Goal: Task Accomplishment & Management: Complete application form

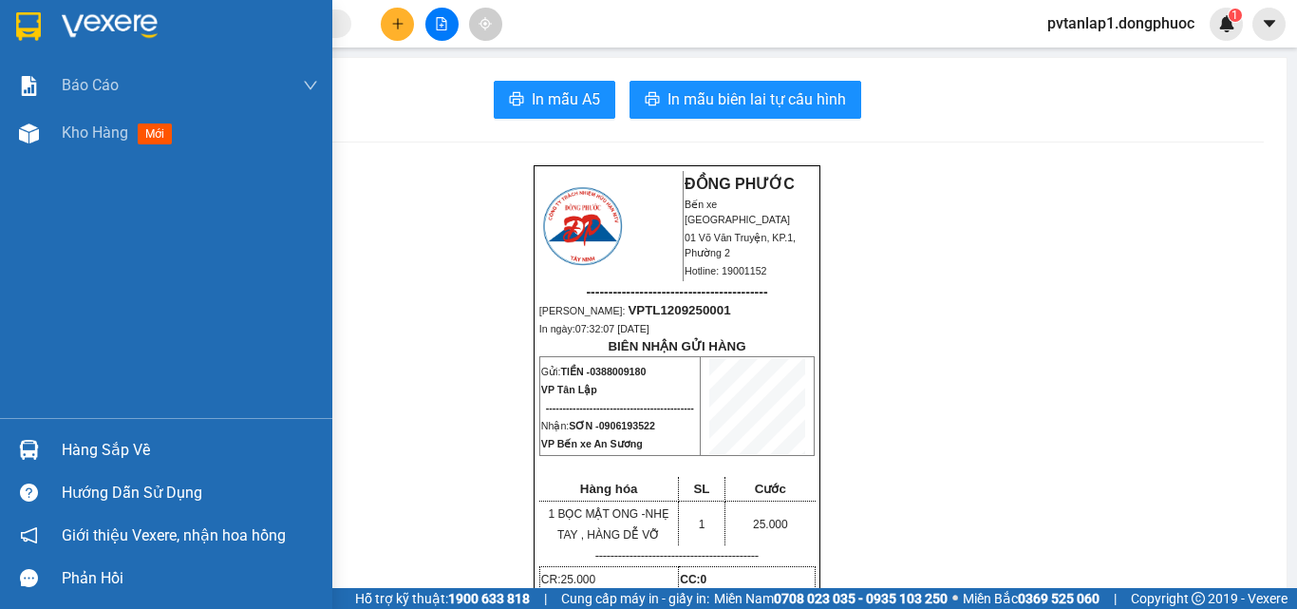
click at [55, 40] on div at bounding box center [166, 31] width 332 height 62
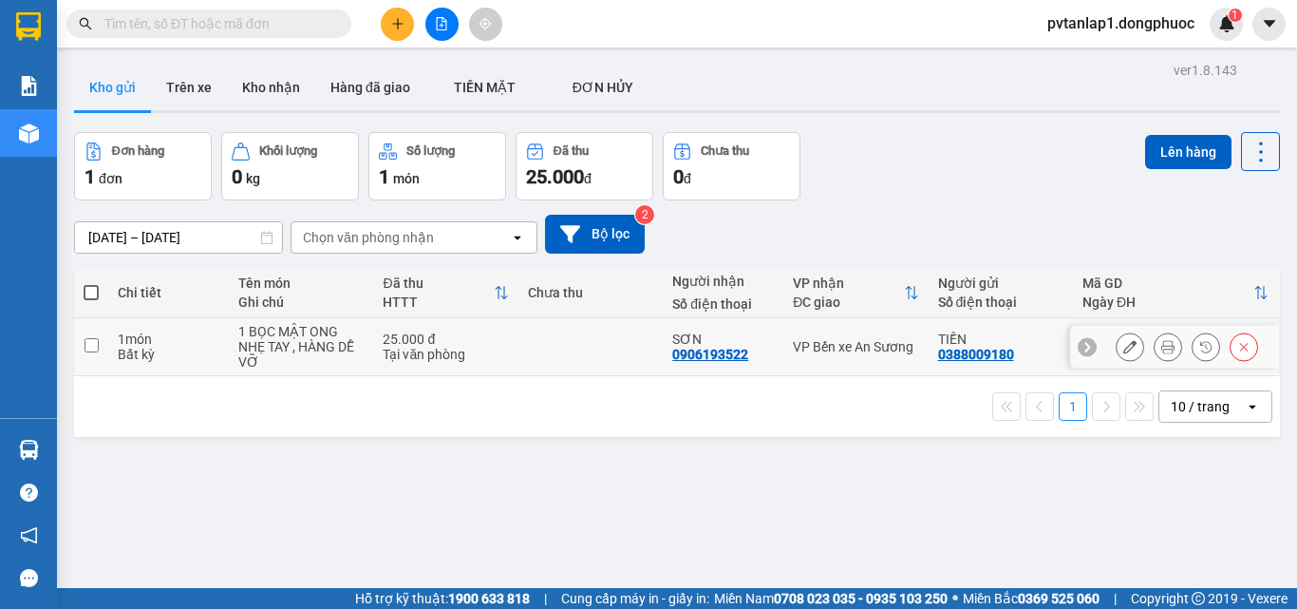
click at [346, 335] on div "1 BỌC MẬT ONG" at bounding box center [300, 331] width 125 height 15
checkbox input "true"
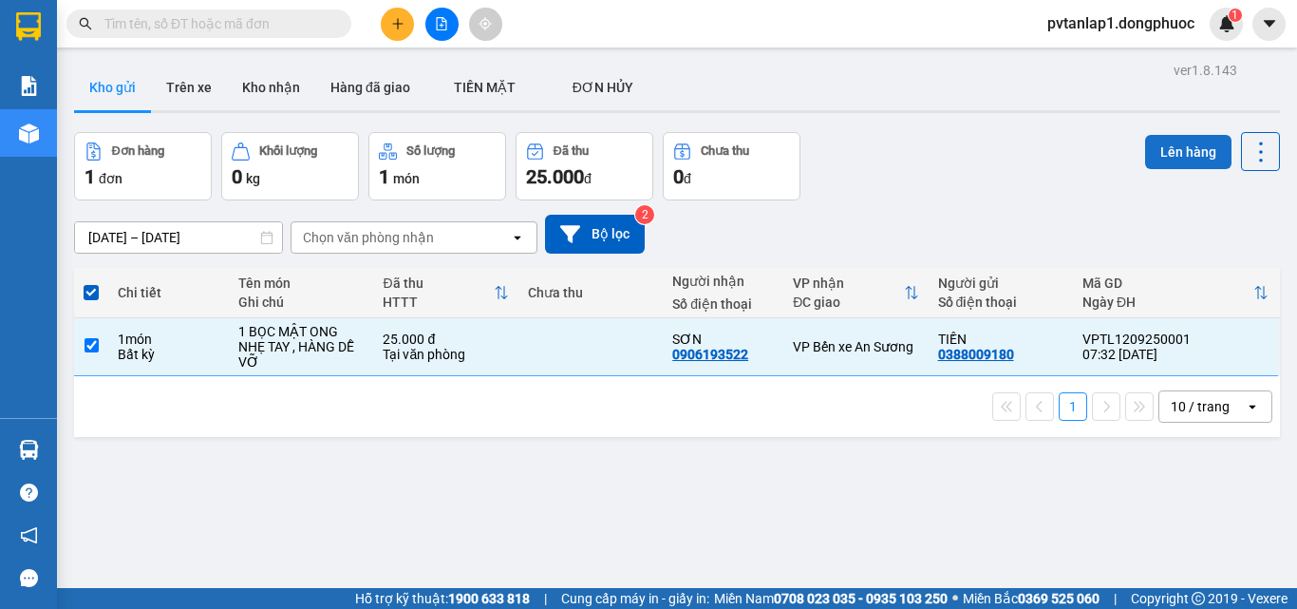
click at [1148, 164] on button "Lên hàng" at bounding box center [1188, 152] width 86 height 34
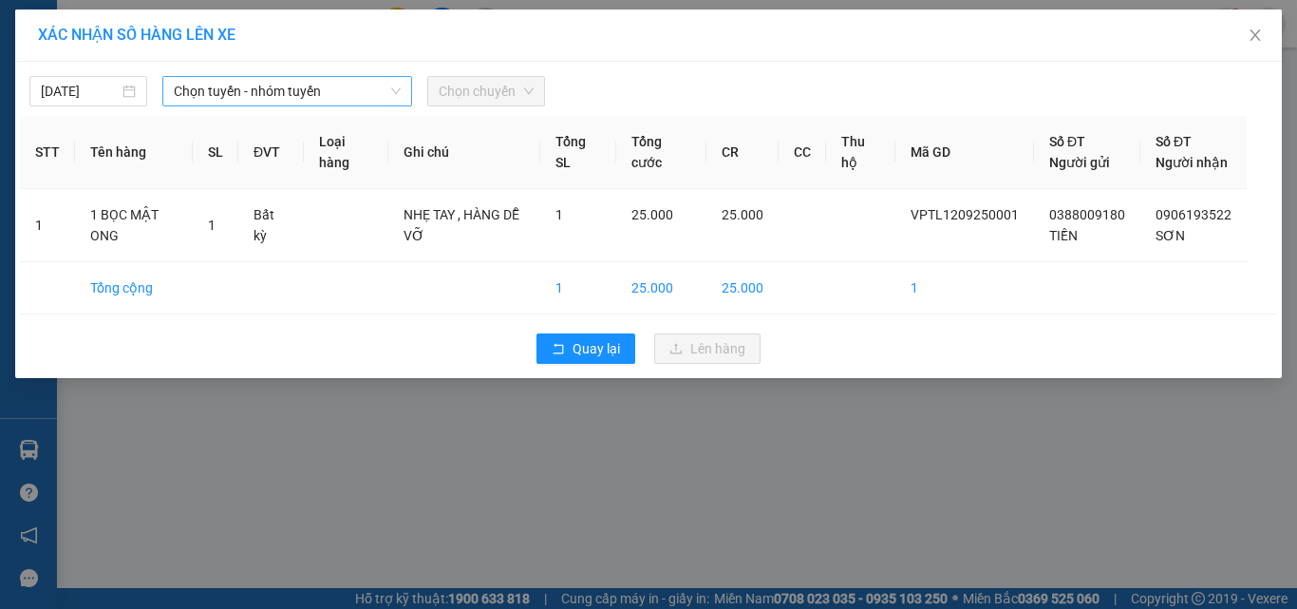
click at [320, 102] on span "Chọn tuyến - nhóm tuyến" at bounding box center [287, 91] width 227 height 28
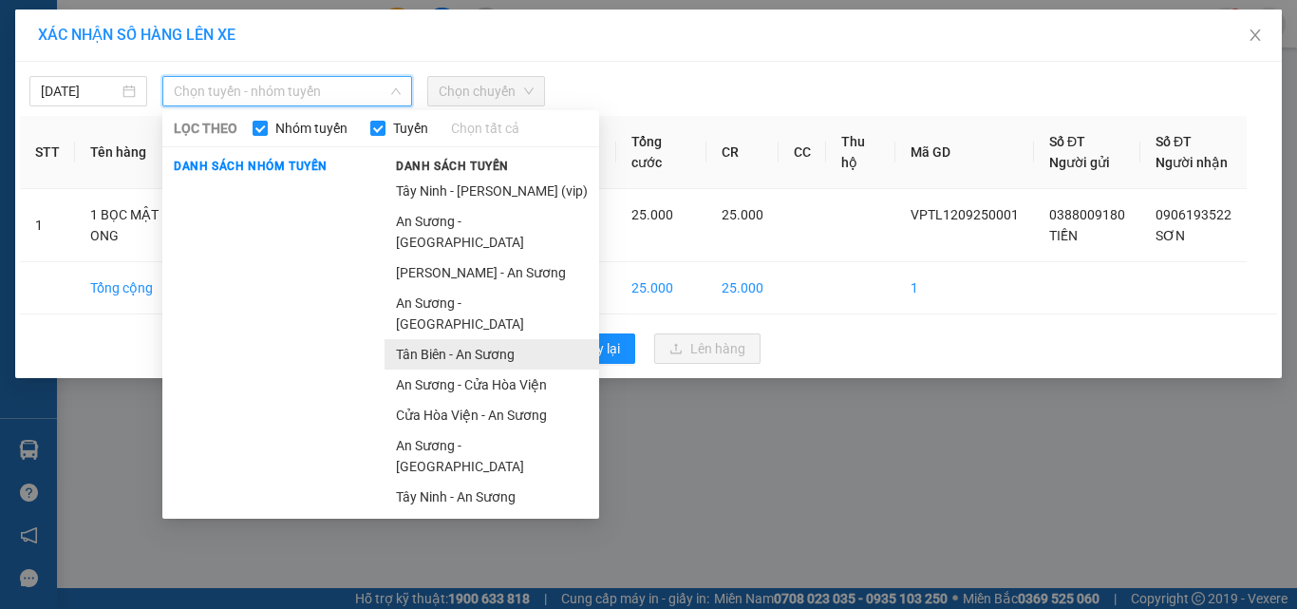
click at [487, 339] on li "Tân Biên - An Sương" at bounding box center [492, 354] width 215 height 30
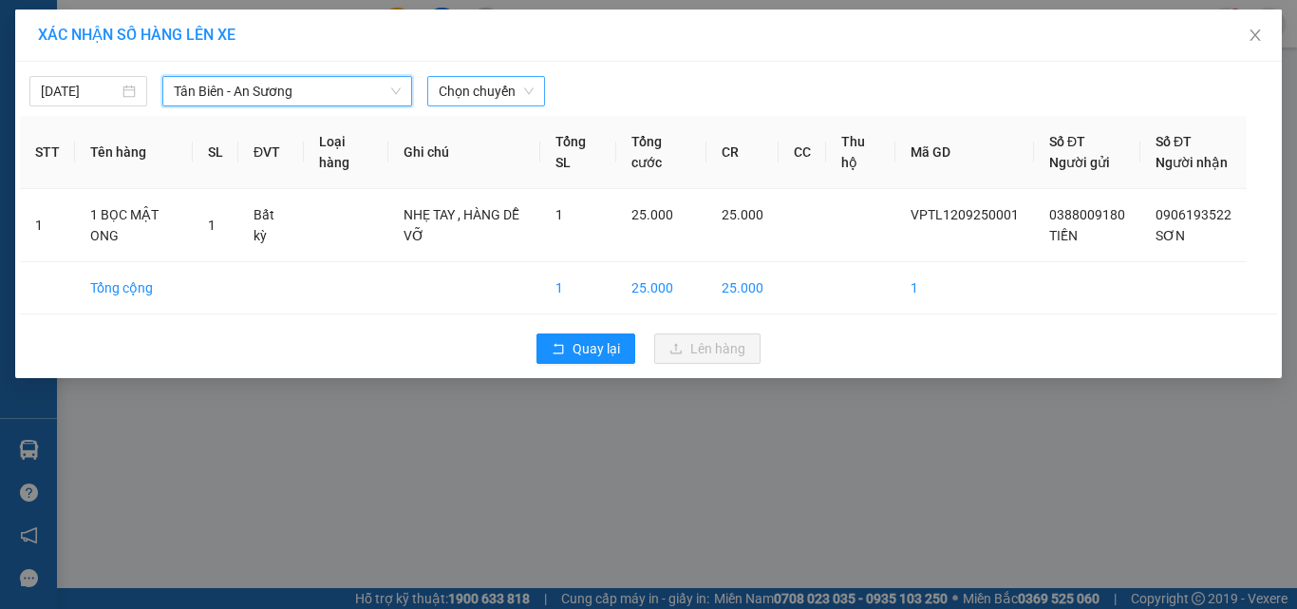
click at [498, 85] on span "Chọn chuyến" at bounding box center [486, 91] width 95 height 28
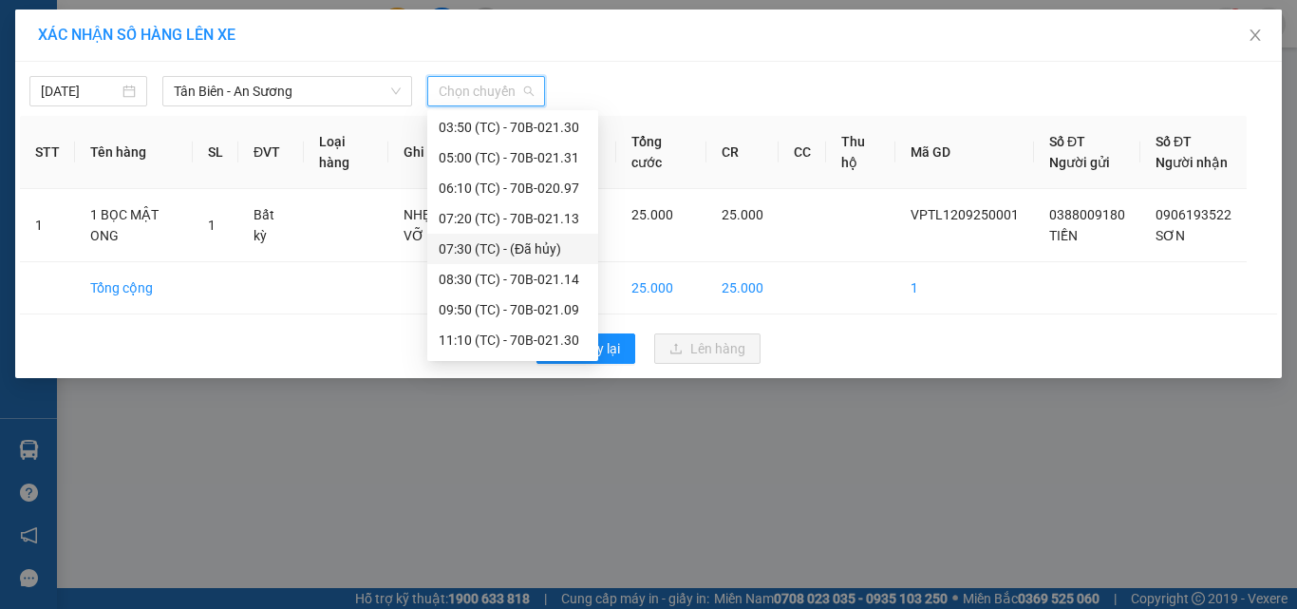
scroll to position [95, 0]
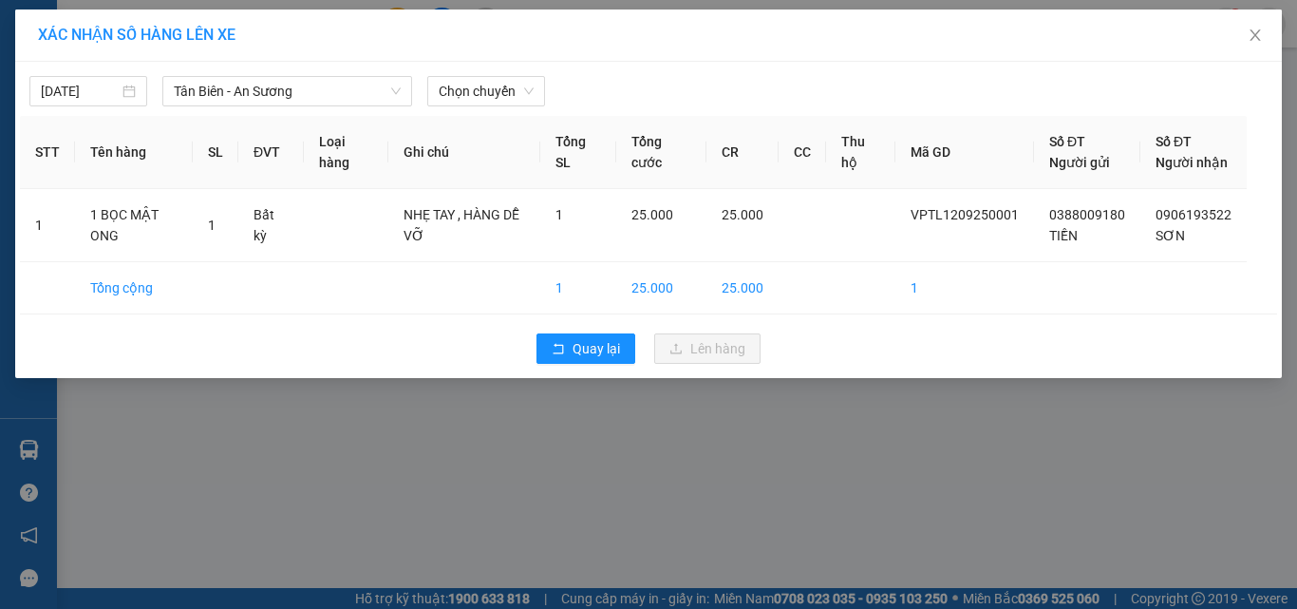
click at [230, 354] on div "Quay lại Lên hàng" at bounding box center [648, 348] width 1257 height 49
click at [500, 105] on div "Chọn chuyến" at bounding box center [486, 91] width 118 height 30
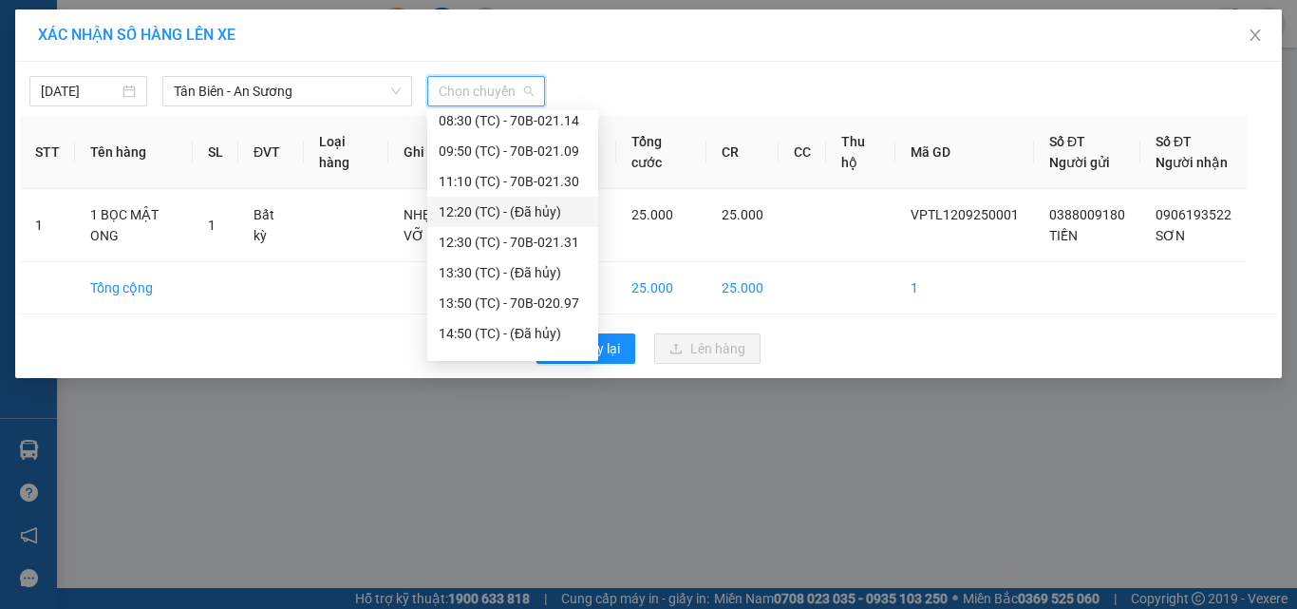
scroll to position [179, 0]
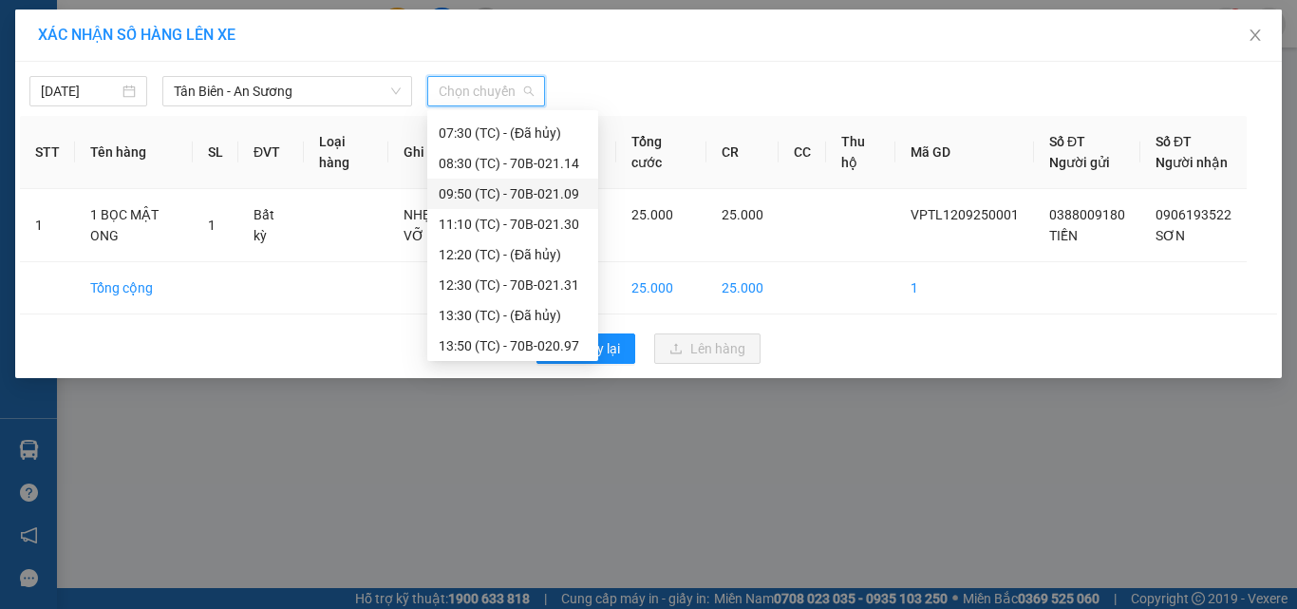
click at [554, 165] on div "08:30 (TC) - 70B-021.14" at bounding box center [513, 163] width 148 height 21
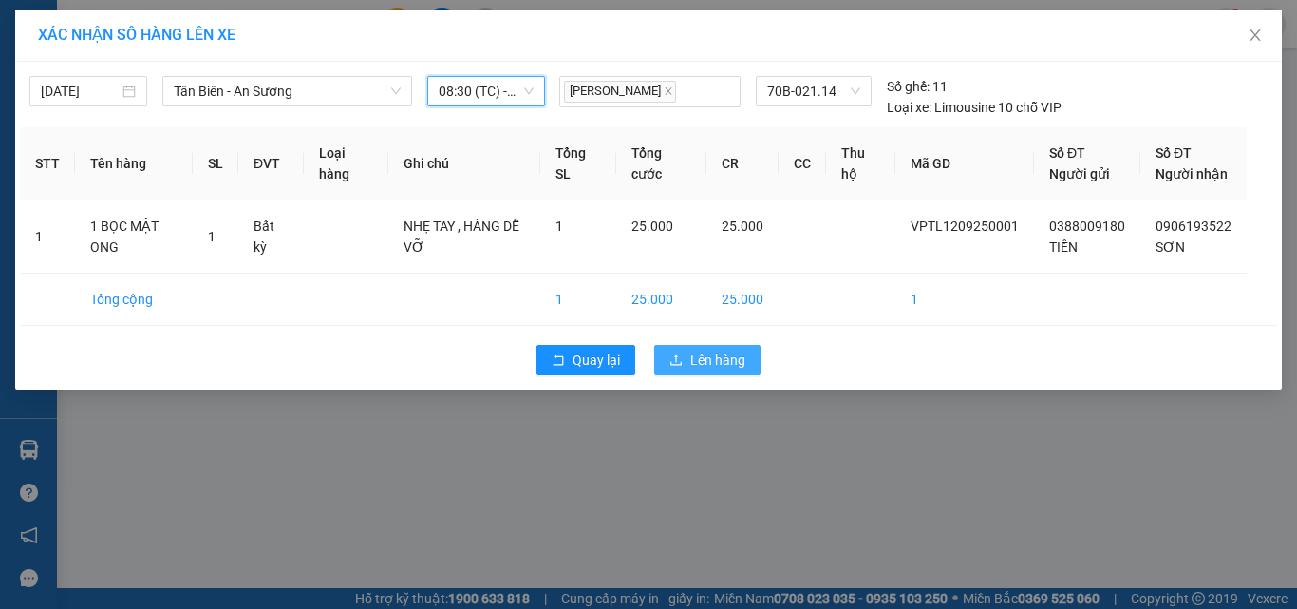
click at [720, 370] on span "Lên hàng" at bounding box center [717, 359] width 55 height 21
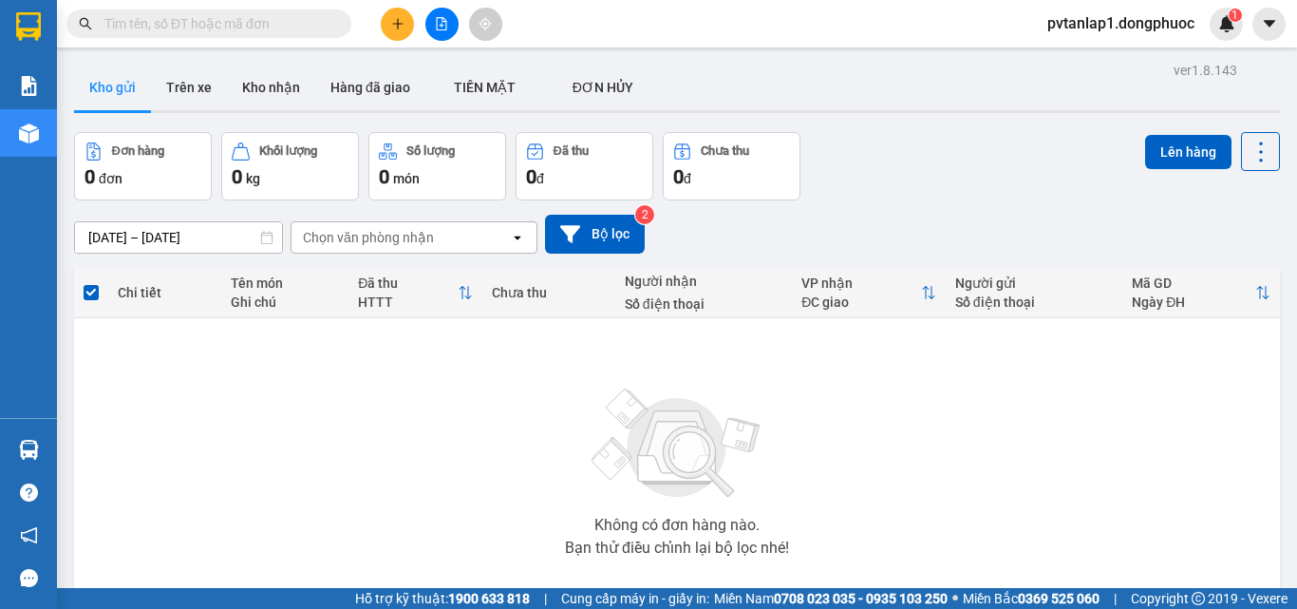
click at [179, 363] on div "Không có đơn hàng nào. Bạn thử điều chỉnh lại bộ lọc nhé!" at bounding box center [677, 466] width 1187 height 285
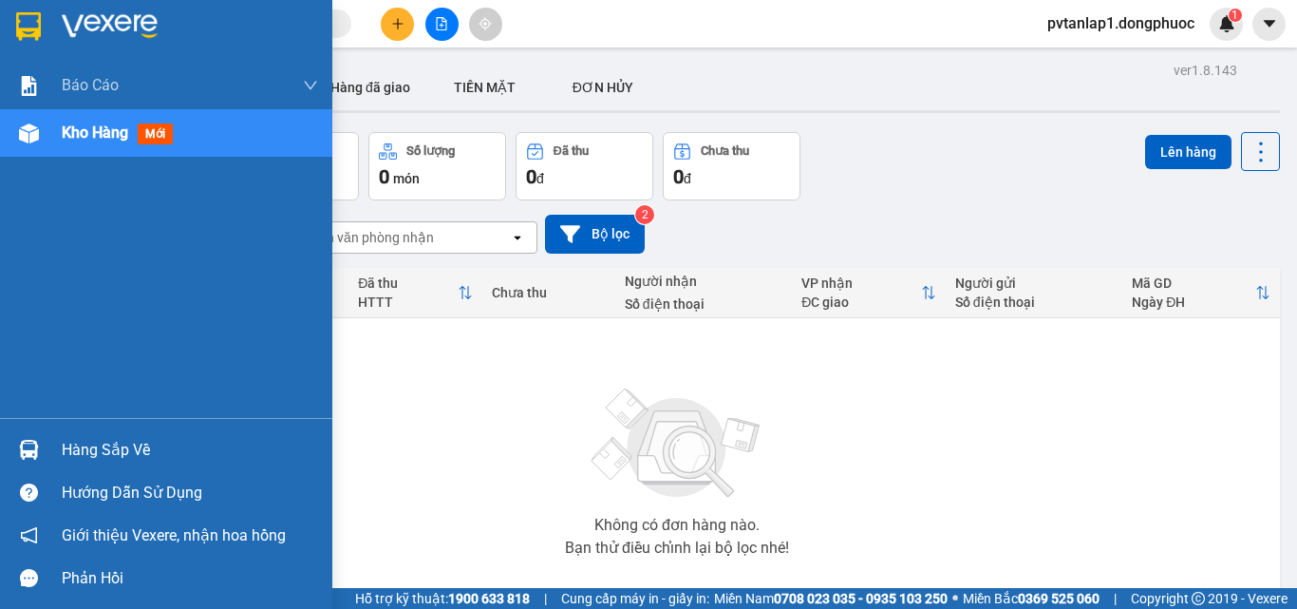
click at [26, 439] on div at bounding box center [28, 449] width 33 height 33
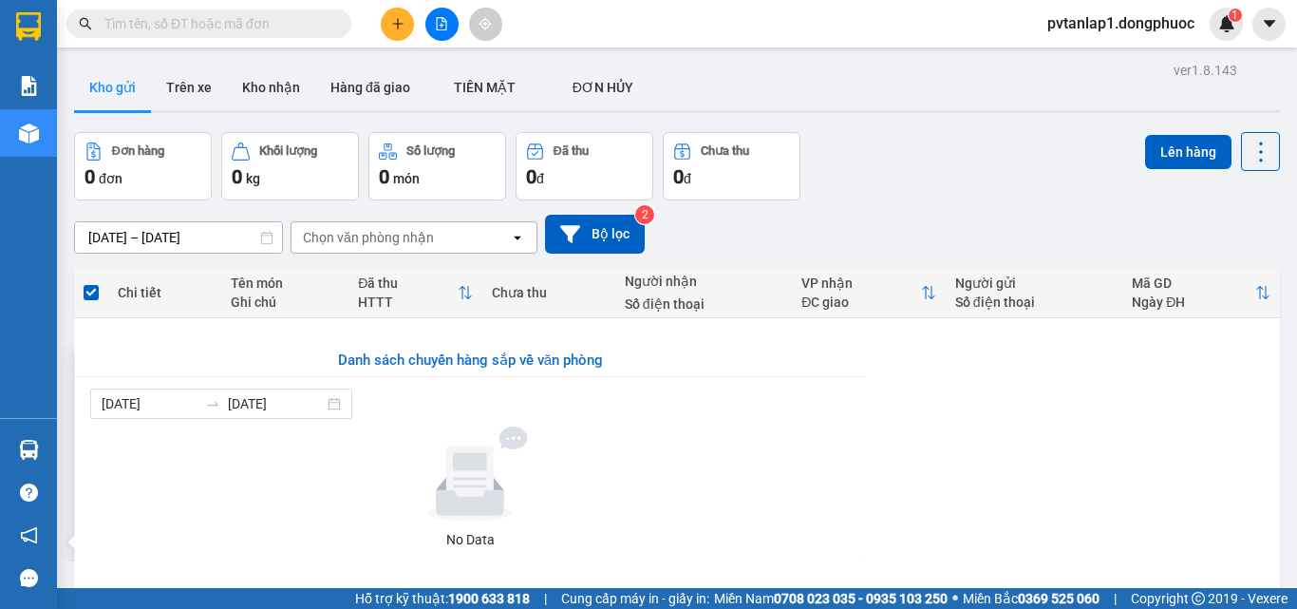
drag, startPoint x: 959, startPoint y: 369, endPoint x: 854, endPoint y: 308, distance: 122.2
click at [959, 368] on section "Kết quả tìm kiếm ( 0 ) Bộ lọc Ngày tạo đơn gần nhất No Data pvtanlap1.dongphuoc…" at bounding box center [648, 304] width 1297 height 609
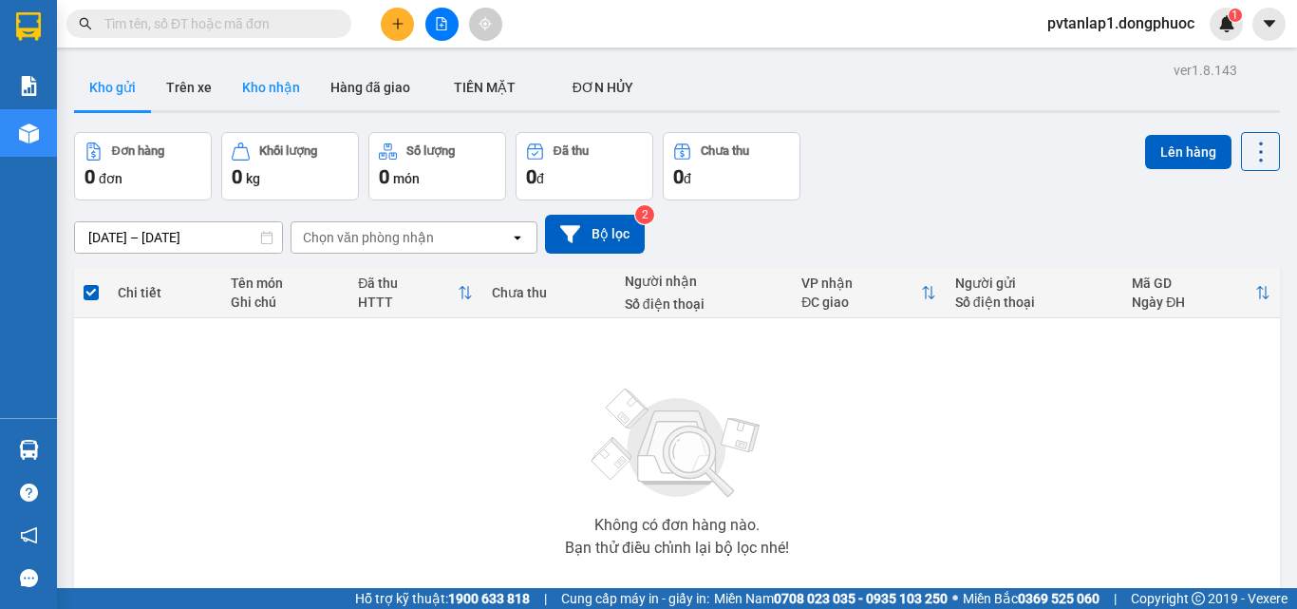
click at [306, 85] on button "Kho nhận" at bounding box center [271, 88] width 88 height 46
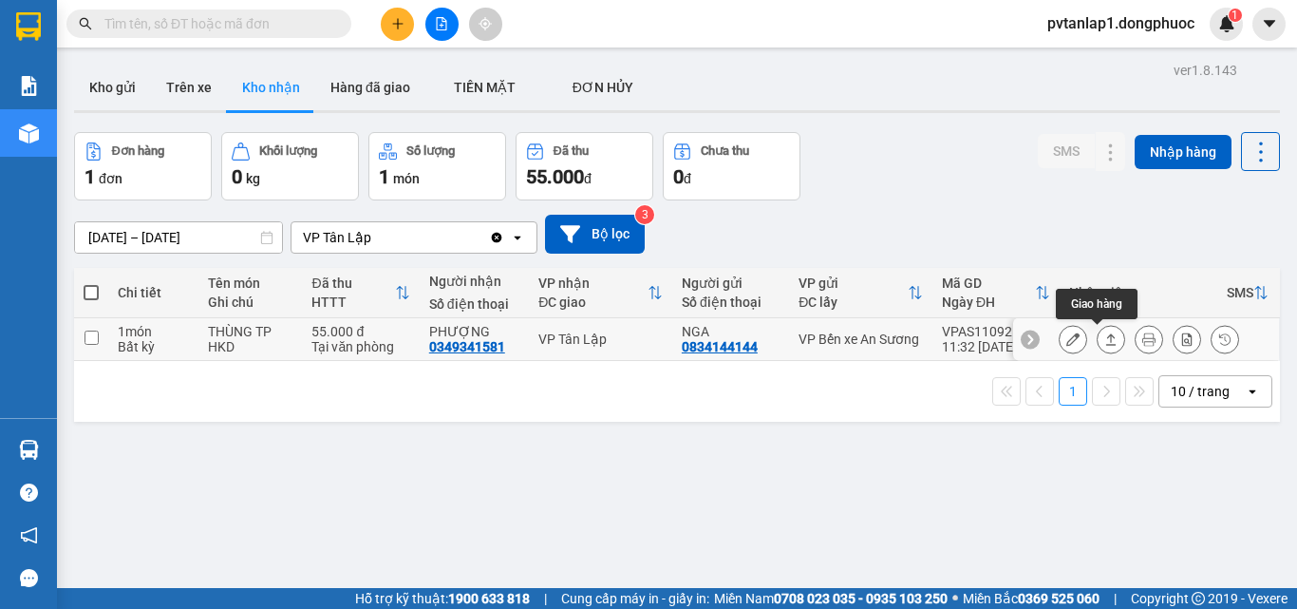
click at [1105, 343] on icon at bounding box center [1111, 338] width 13 height 13
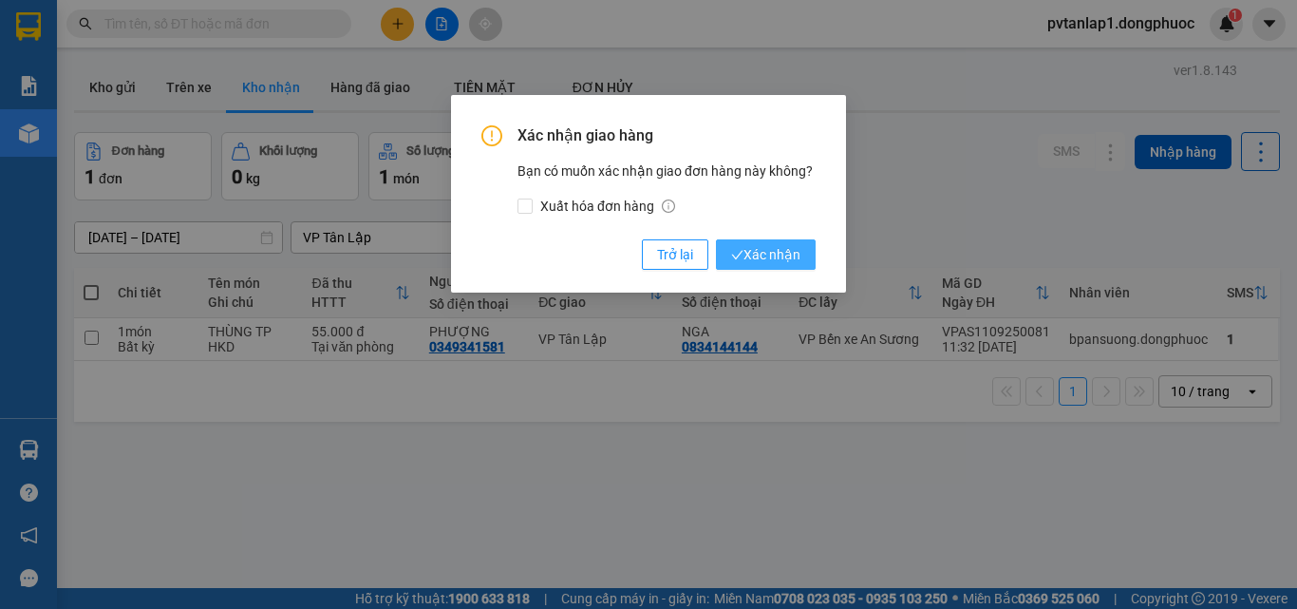
click at [773, 262] on span "Xác nhận" at bounding box center [765, 254] width 69 height 21
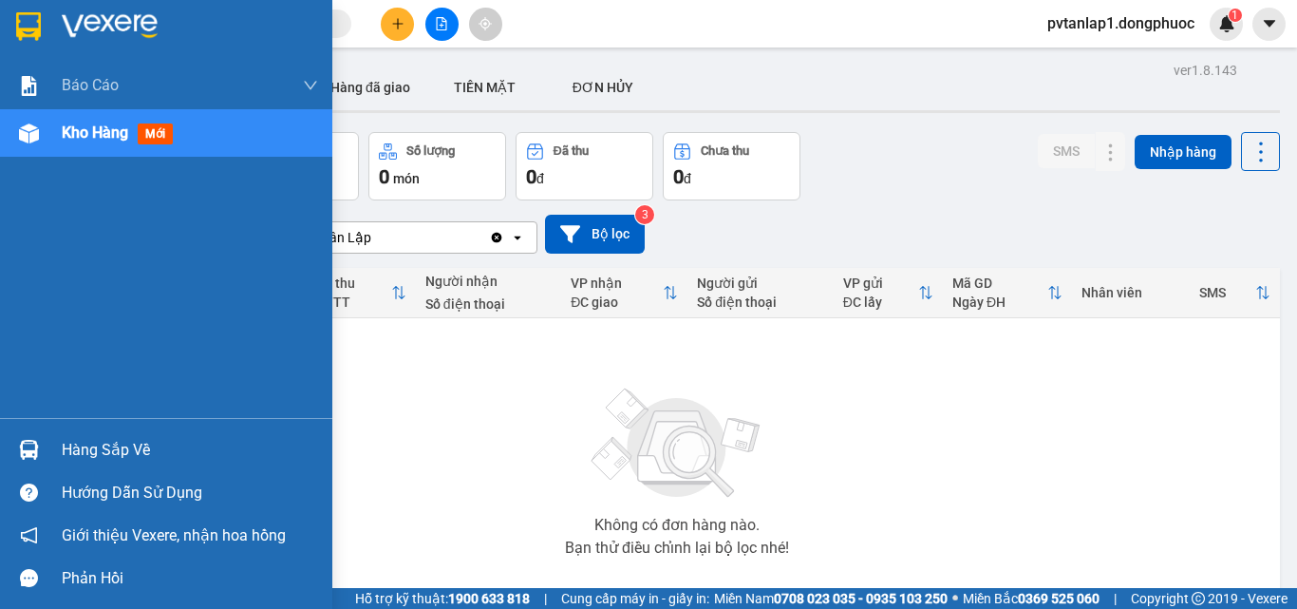
click at [53, 451] on div "Hàng sắp về" at bounding box center [166, 449] width 332 height 43
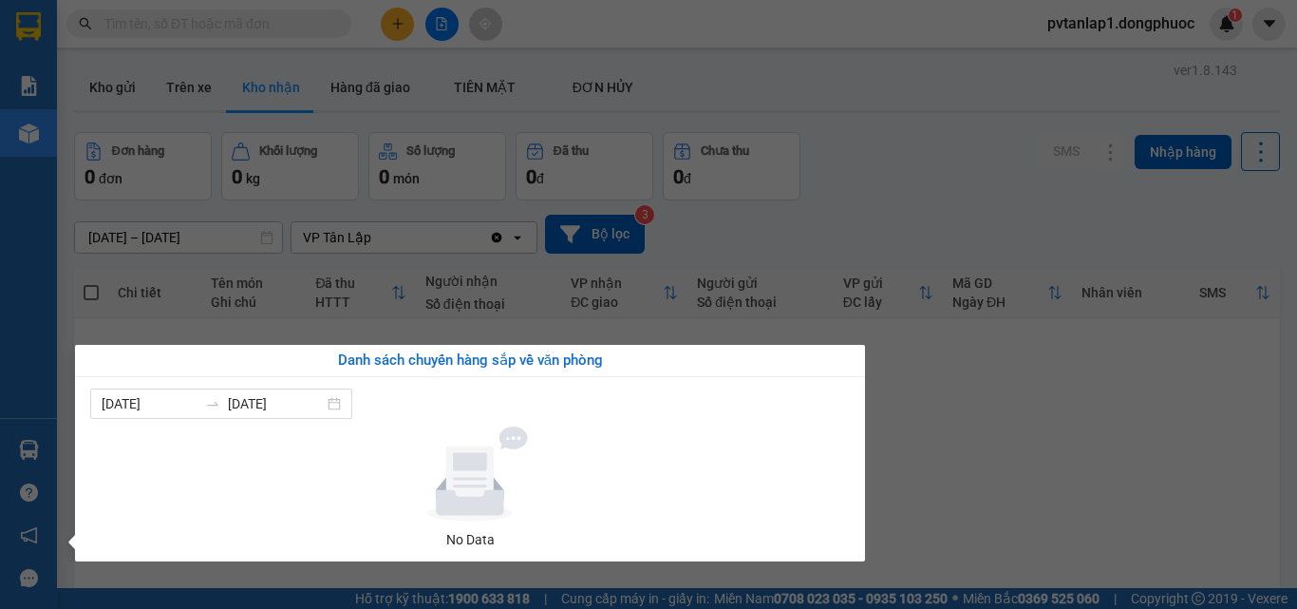
drag, startPoint x: 830, startPoint y: 144, endPoint x: 501, endPoint y: 44, distance: 343.7
click at [831, 144] on section "Kết quả tìm kiếm ( 0 ) Bộ lọc Ngày tạo đơn gần nhất No Data pvtanlap1.dongphuoc…" at bounding box center [648, 304] width 1297 height 609
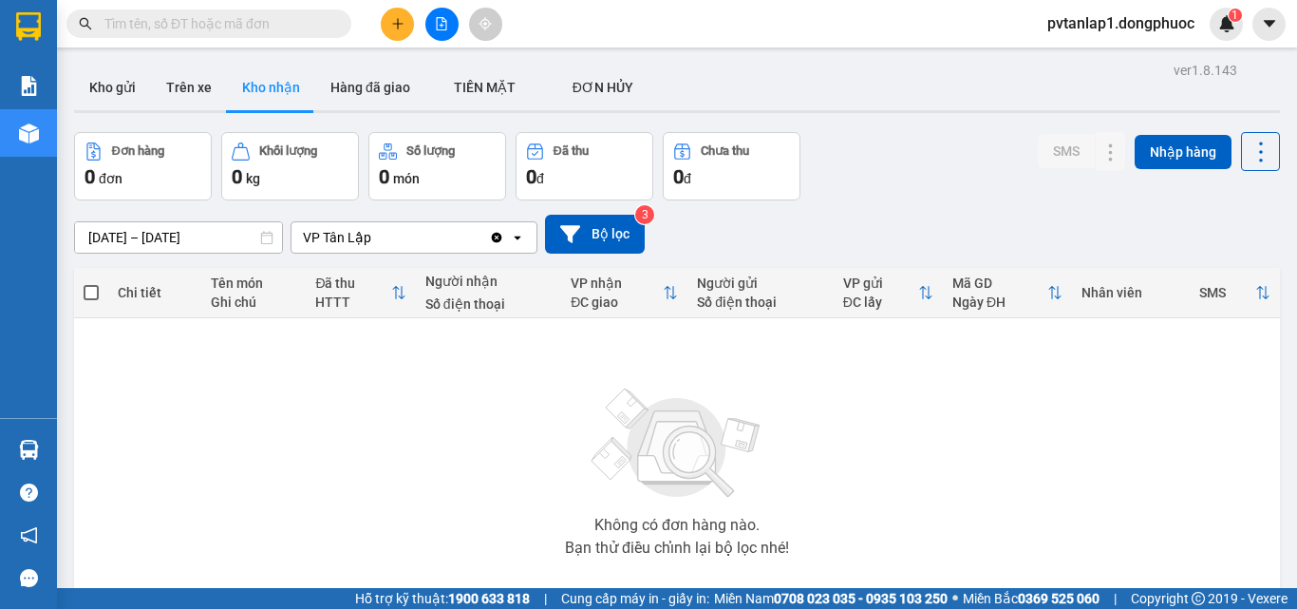
click at [404, 29] on icon "plus" at bounding box center [397, 23] width 13 height 13
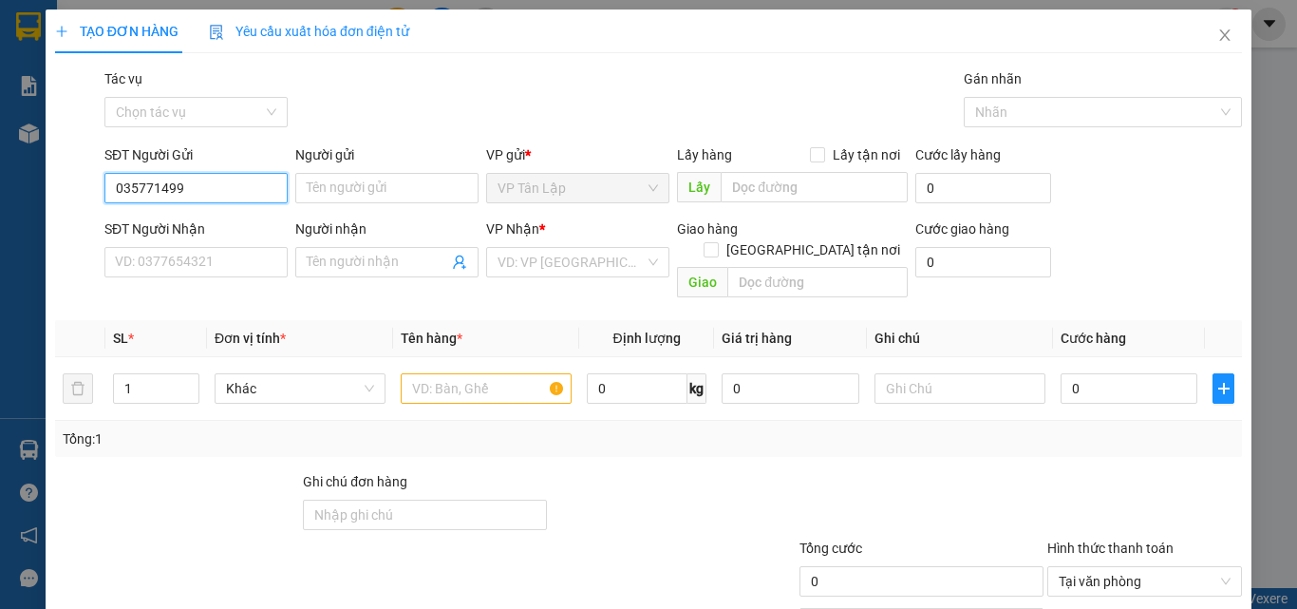
type input "0357714992"
click at [231, 226] on div "0357714992 - ĐẸP" at bounding box center [194, 226] width 159 height 21
type input "ĐẸP"
type input "0916365368"
type input "BÁU"
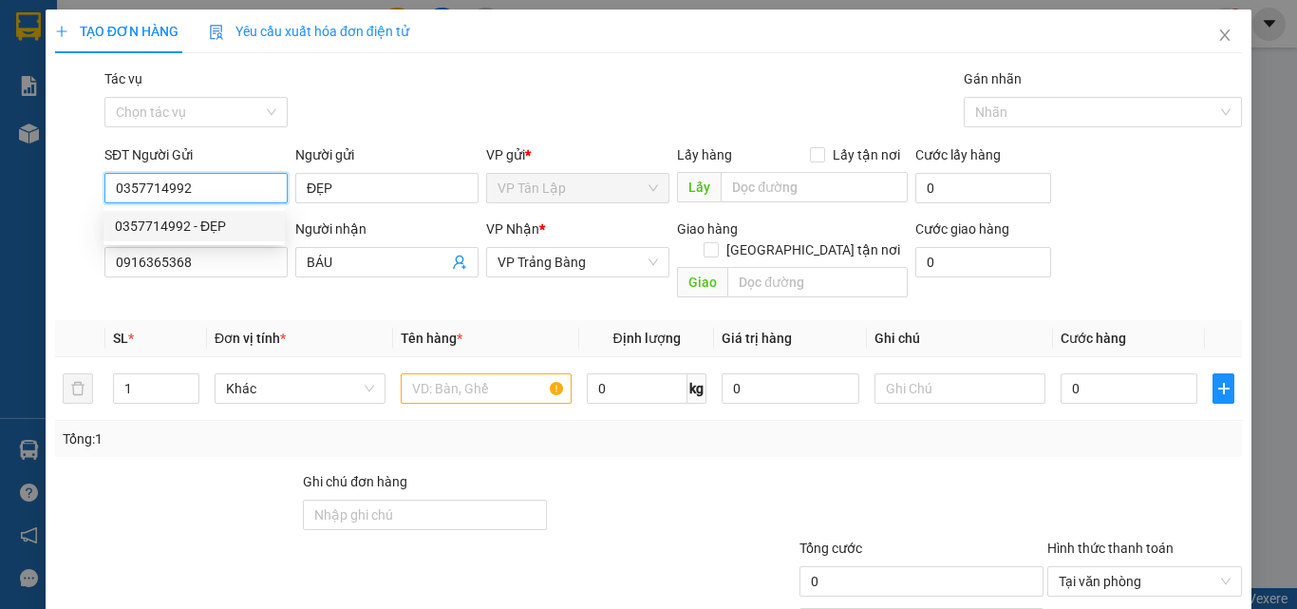
type input "30.000"
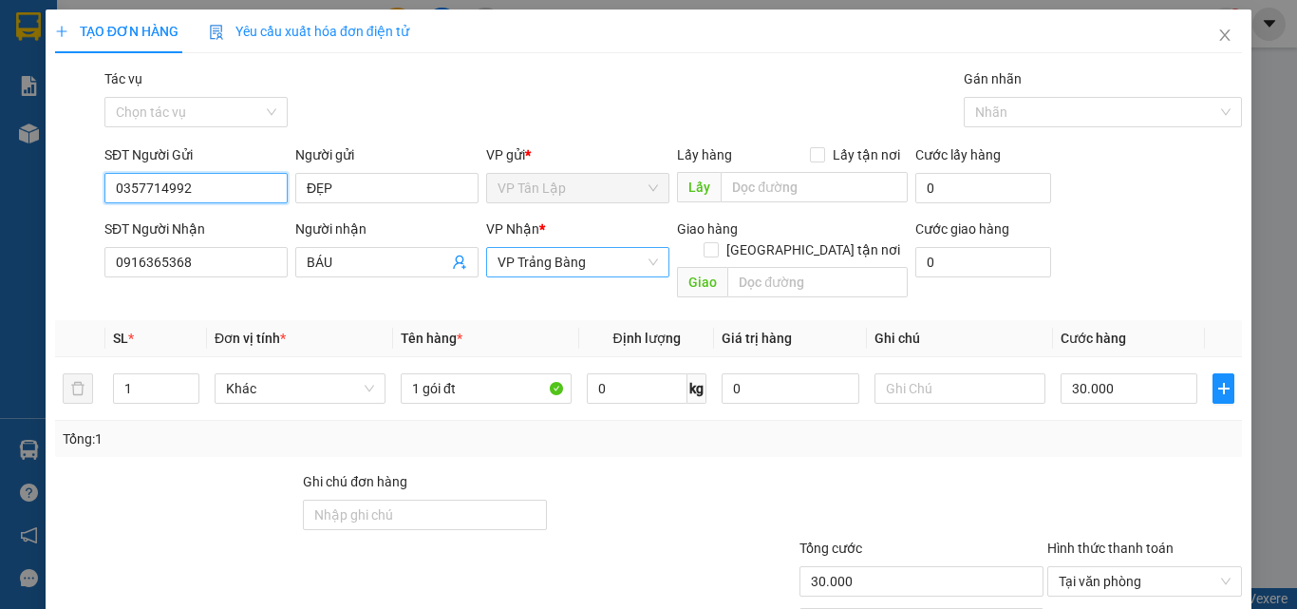
click at [636, 263] on span "VP Trảng Bàng" at bounding box center [578, 262] width 161 height 28
type input "0357714992"
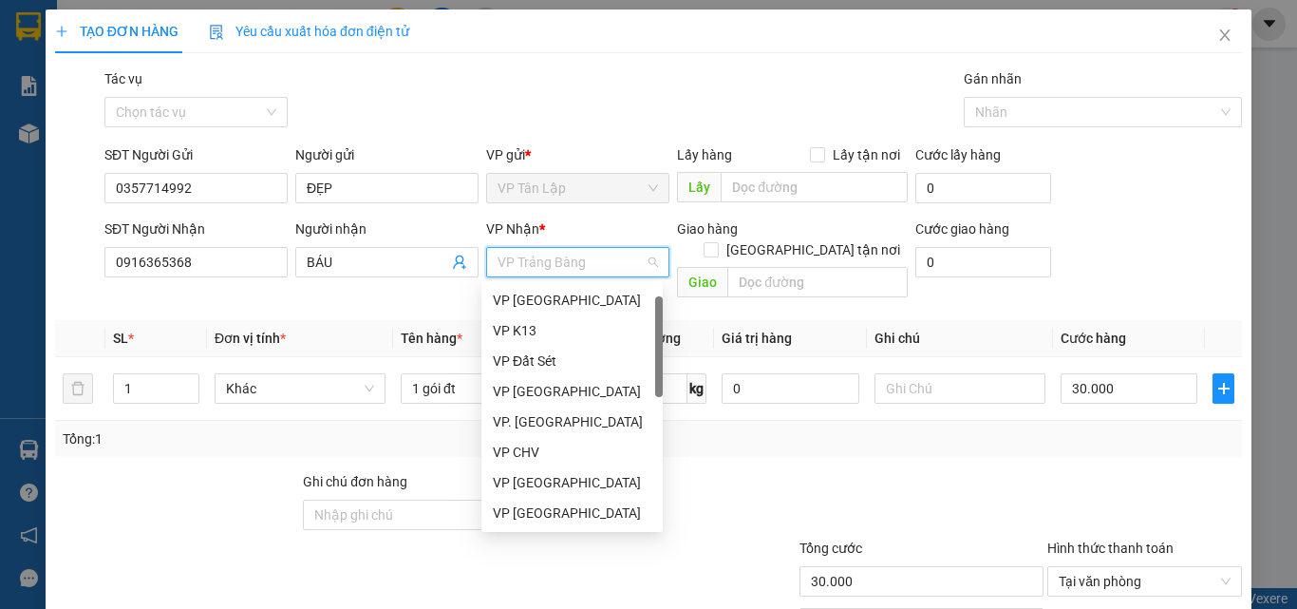
scroll to position [30, 0]
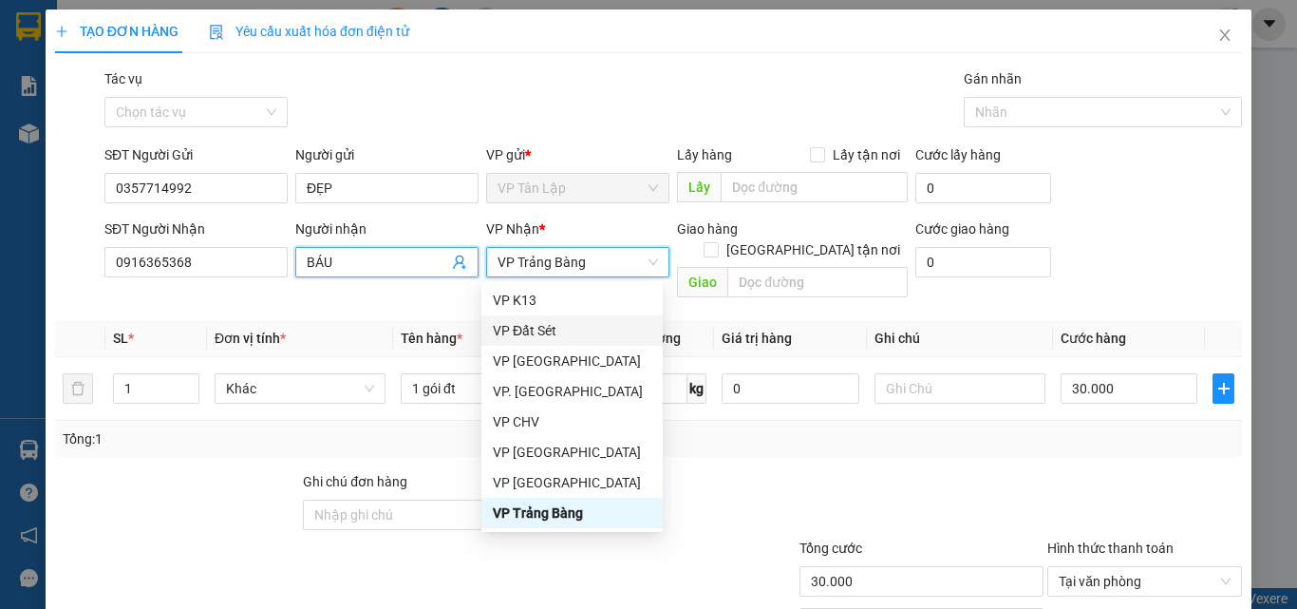
click at [372, 268] on input "BÁU" at bounding box center [378, 262] width 142 height 21
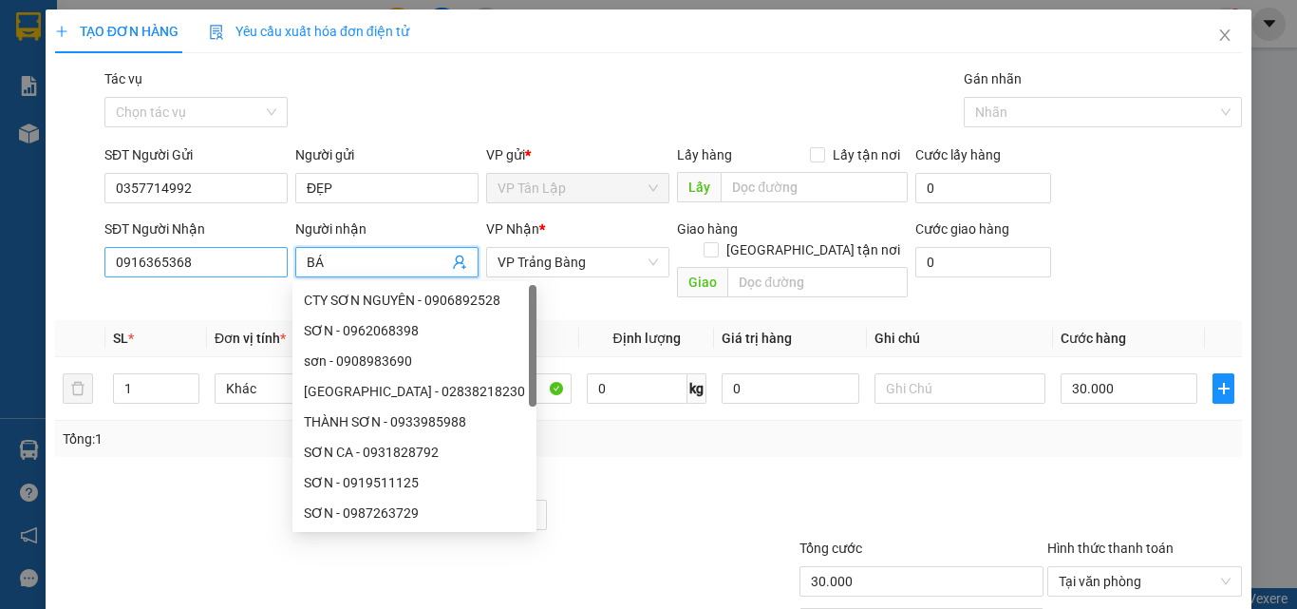
type input "B"
click at [270, 268] on input "0916365" at bounding box center [195, 262] width 183 height 30
type input "0"
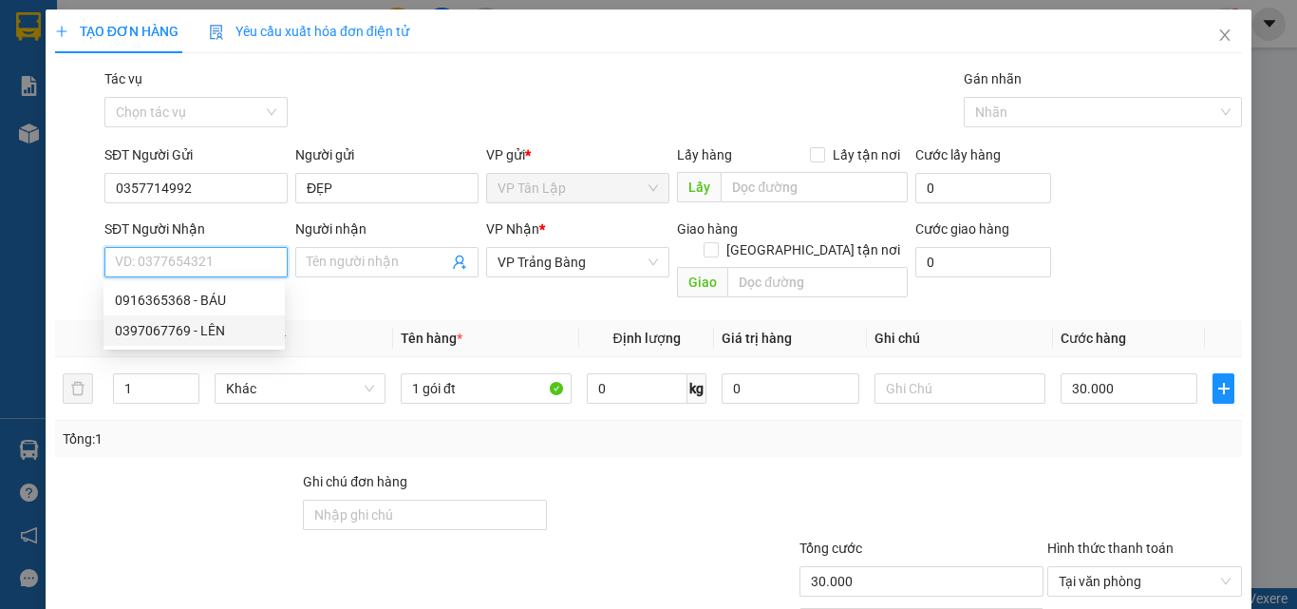
click at [198, 336] on div "0397067769 - LÊN" at bounding box center [194, 330] width 159 height 21
type input "0397067769"
type input "LÊN"
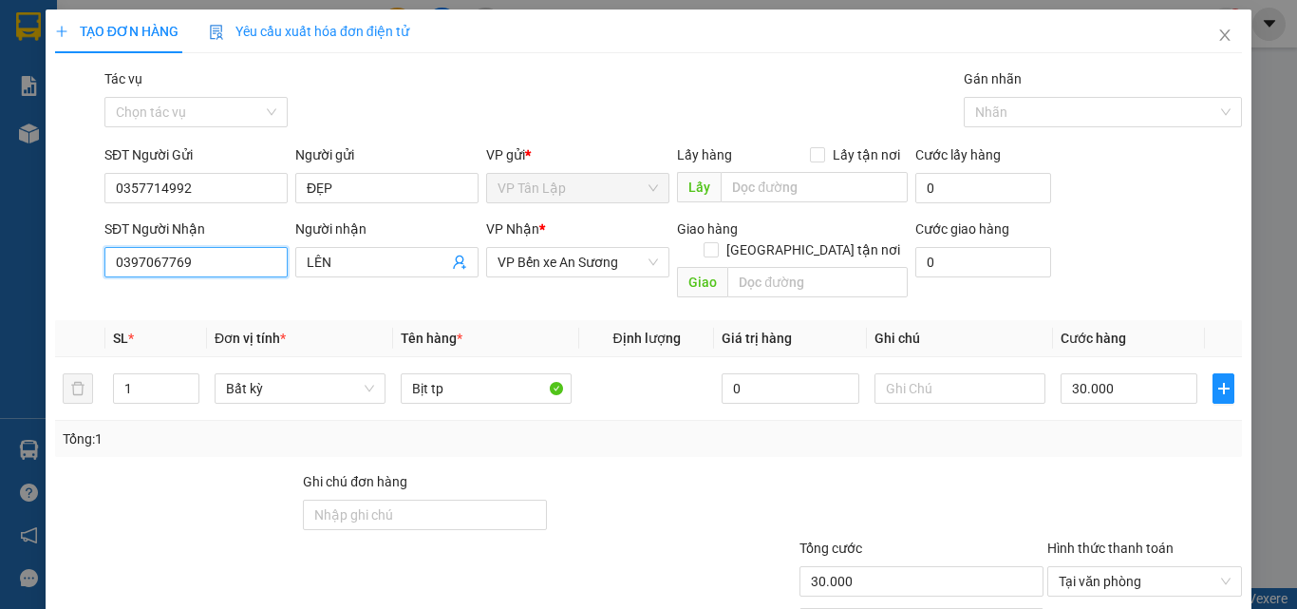
type input "0397067769"
click at [350, 293] on div "Transit Pickup Surcharge Ids Transit Deliver Surcharge Ids Transit Deliver Surc…" at bounding box center [648, 377] width 1187 height 618
click at [577, 268] on span "VP Bến xe An Sương" at bounding box center [578, 262] width 161 height 28
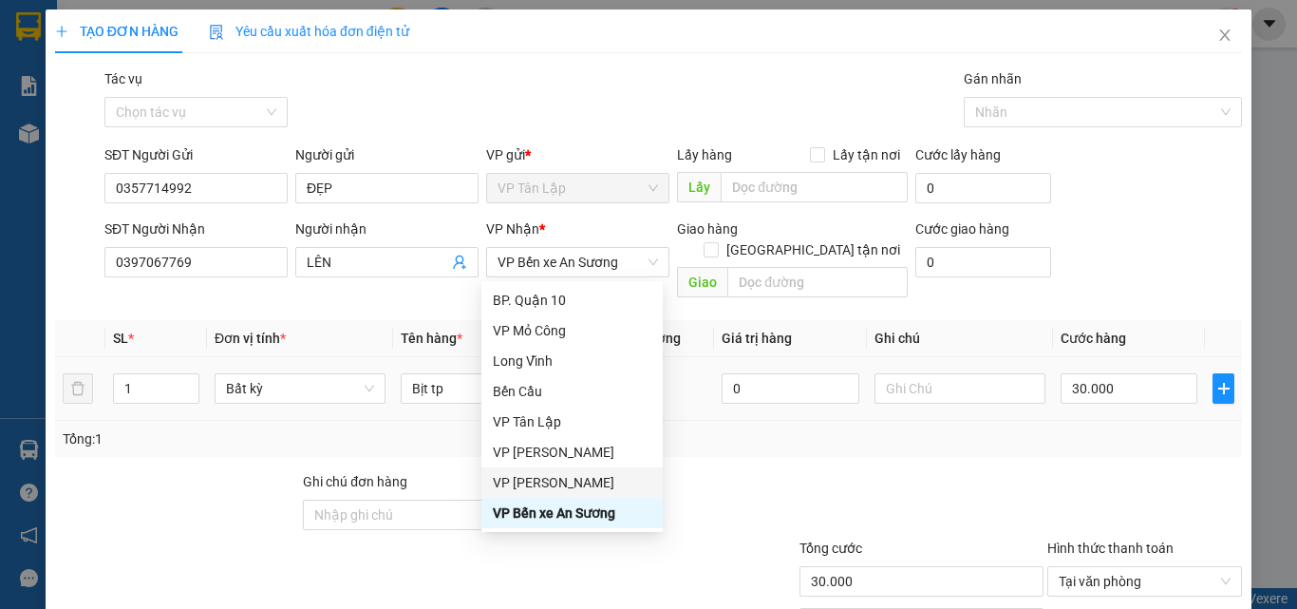
click at [444, 357] on td "Bịt tp" at bounding box center [486, 389] width 186 height 64
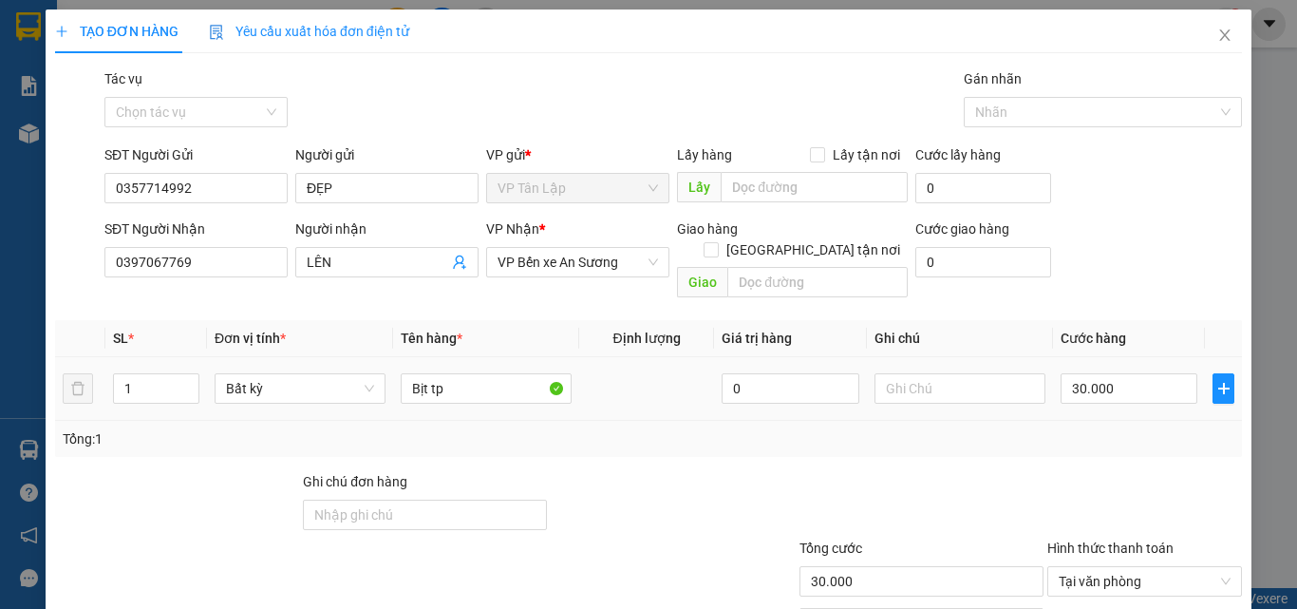
click at [451, 392] on td "Bịt tp" at bounding box center [486, 389] width 186 height 64
click at [487, 379] on input "Bịt tp" at bounding box center [486, 388] width 171 height 30
type input "B"
type input "1 BỌC BÁNH"
click at [1128, 369] on div "30.000" at bounding box center [1129, 388] width 137 height 38
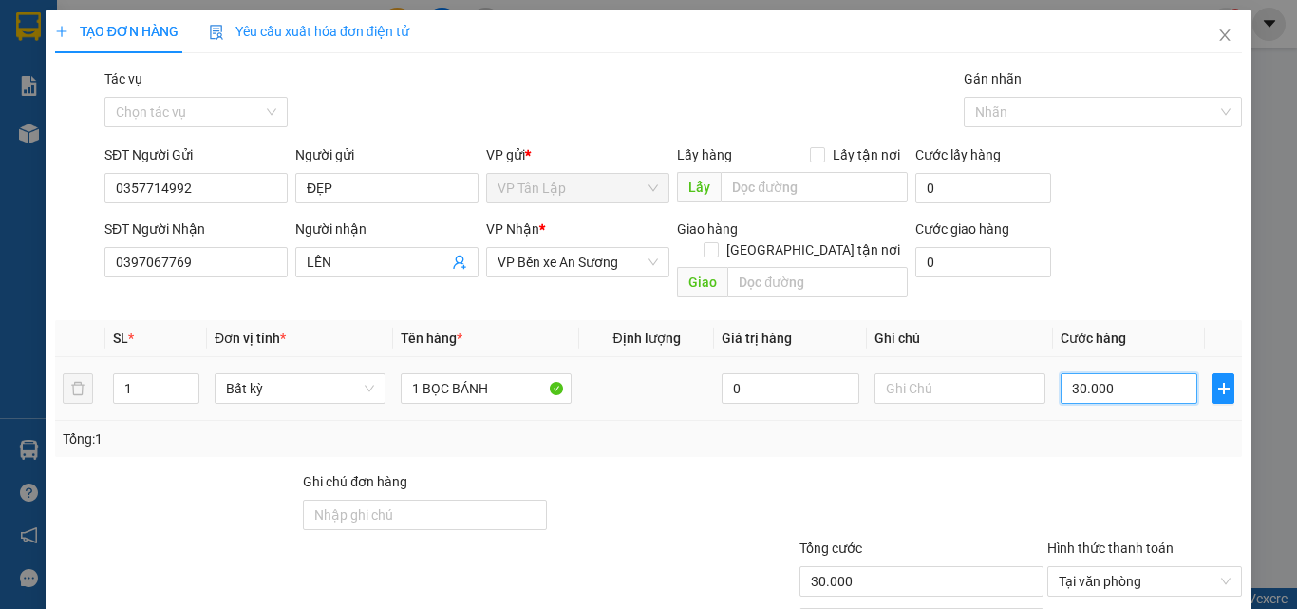
click at [1124, 373] on input "30.000" at bounding box center [1129, 388] width 137 height 30
type input "2"
type input "25"
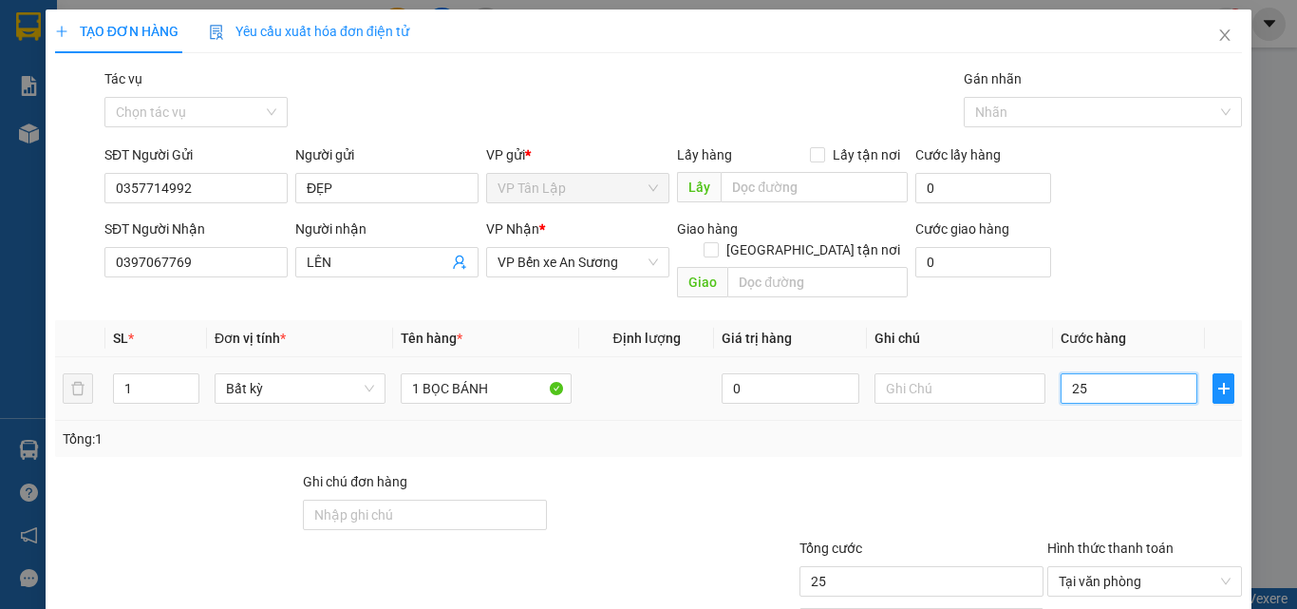
type input "250"
type input "250.000"
click at [1086, 428] on div "Tổng: 1" at bounding box center [649, 438] width 1172 height 21
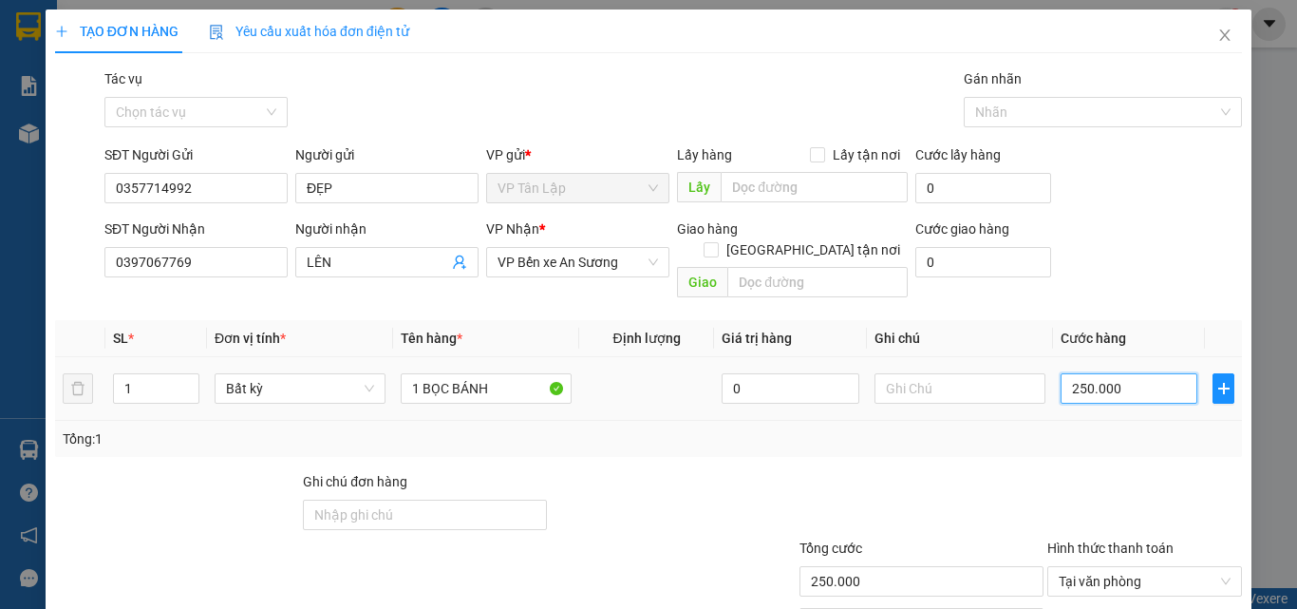
click at [1106, 373] on input "250.000" at bounding box center [1129, 388] width 137 height 30
type input "0"
click at [1113, 384] on div "0" at bounding box center [1129, 388] width 137 height 38
click at [1121, 373] on input "0" at bounding box center [1129, 388] width 137 height 30
click at [1119, 373] on input "0" at bounding box center [1129, 388] width 137 height 30
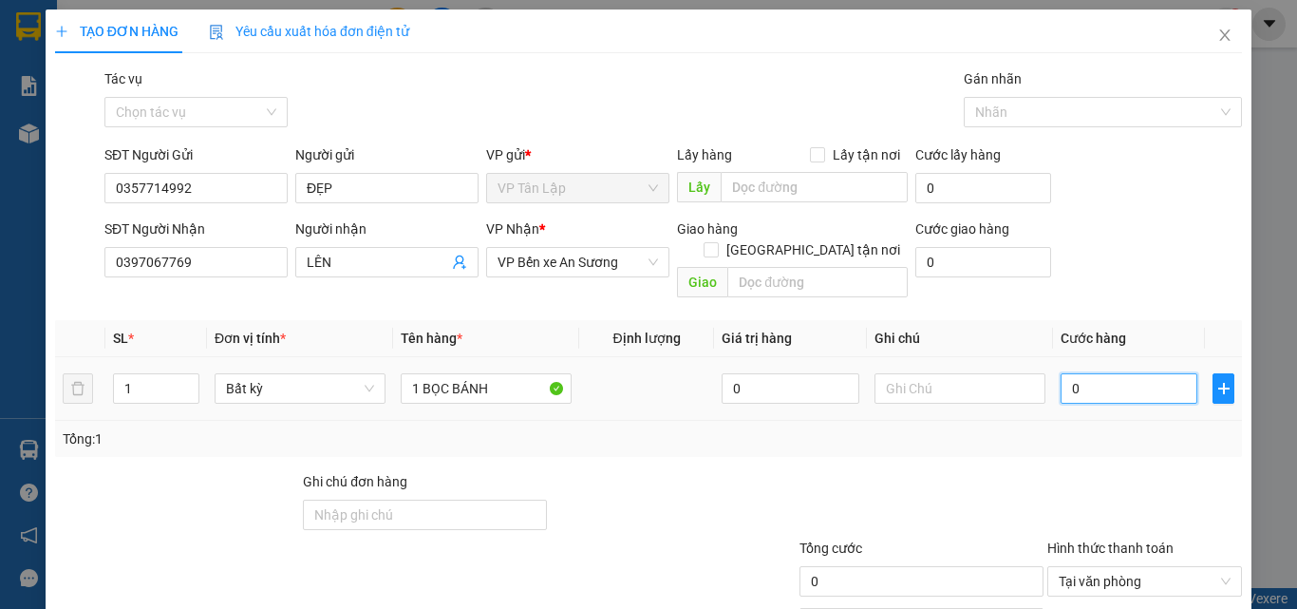
click at [1088, 373] on input "0" at bounding box center [1129, 388] width 137 height 30
type input "0"
type input "2"
type input "02"
type input "24"
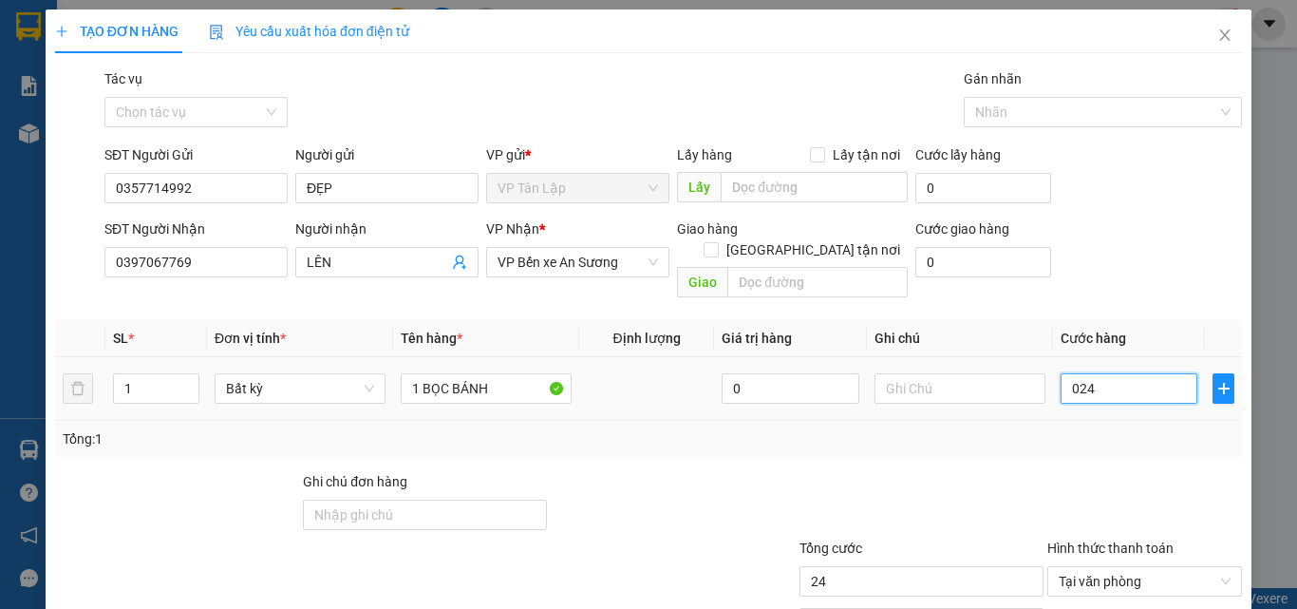
type input "024"
type input "24.000"
click at [1070, 428] on div "Tổng: 1" at bounding box center [648, 439] width 1187 height 36
click at [1117, 373] on input "24.000" at bounding box center [1129, 388] width 137 height 30
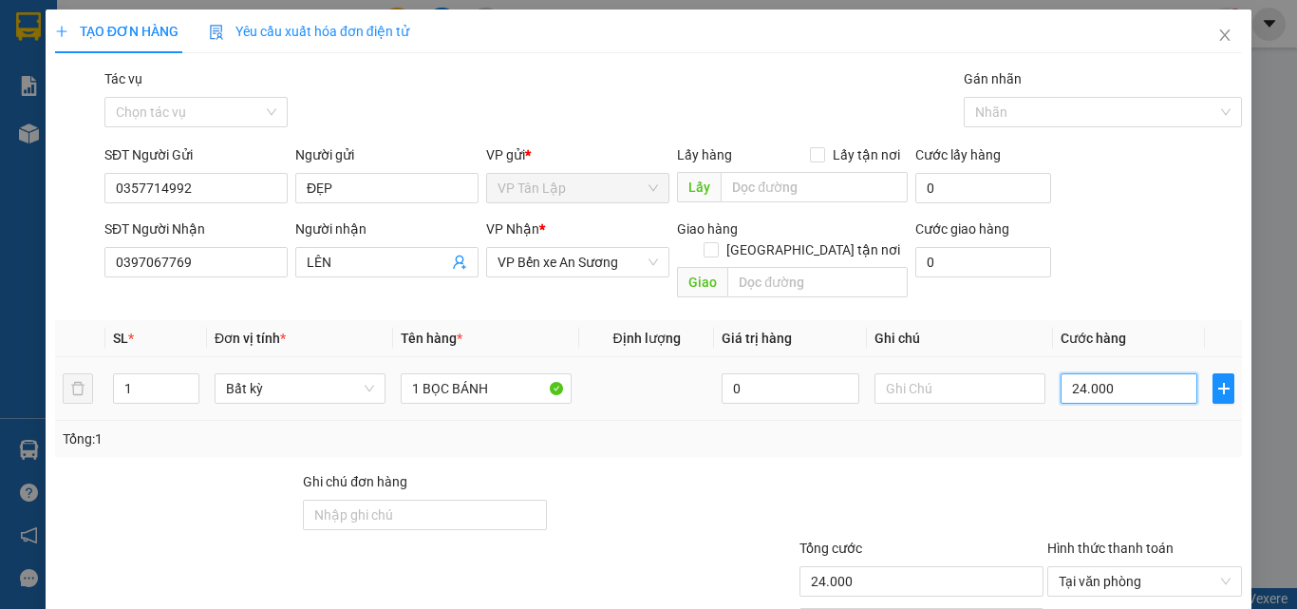
type input "2"
type input "25"
type input "25.000"
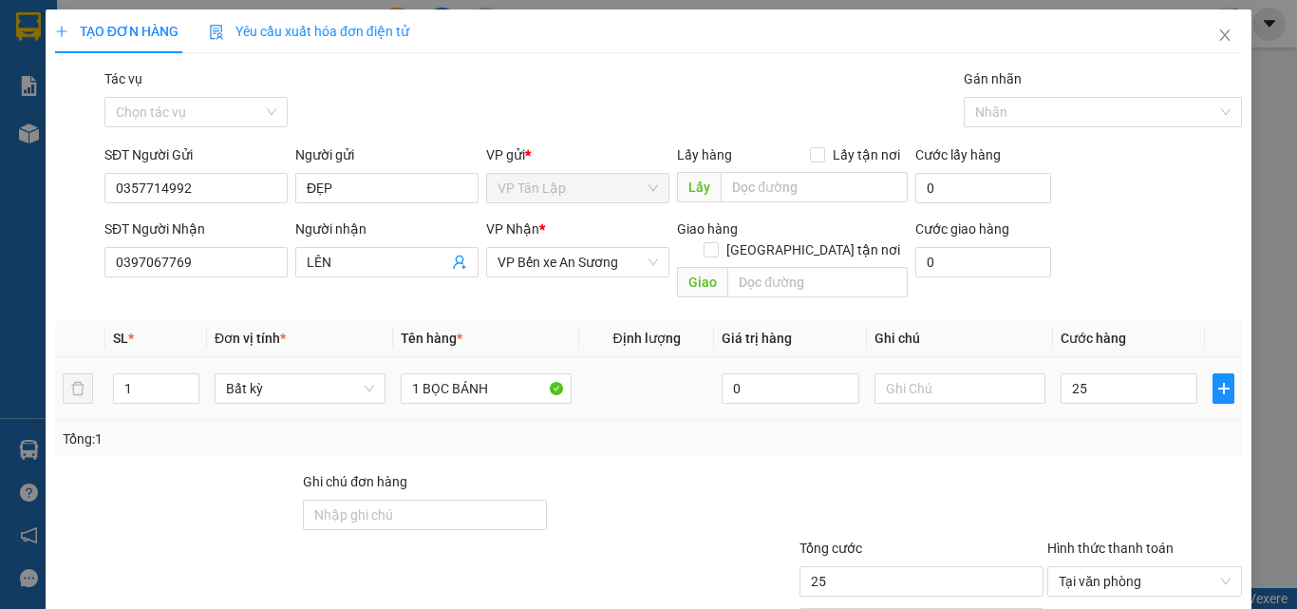
type input "25.000"
click at [1097, 428] on div "Tổng: 1" at bounding box center [649, 438] width 1172 height 21
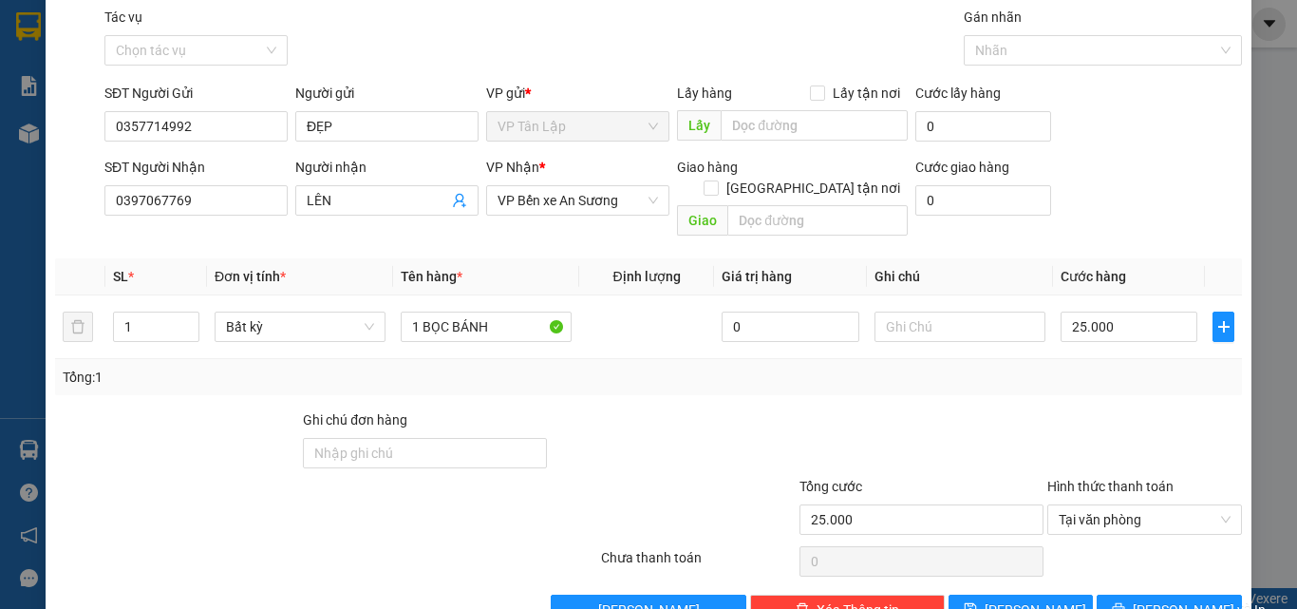
scroll to position [94, 0]
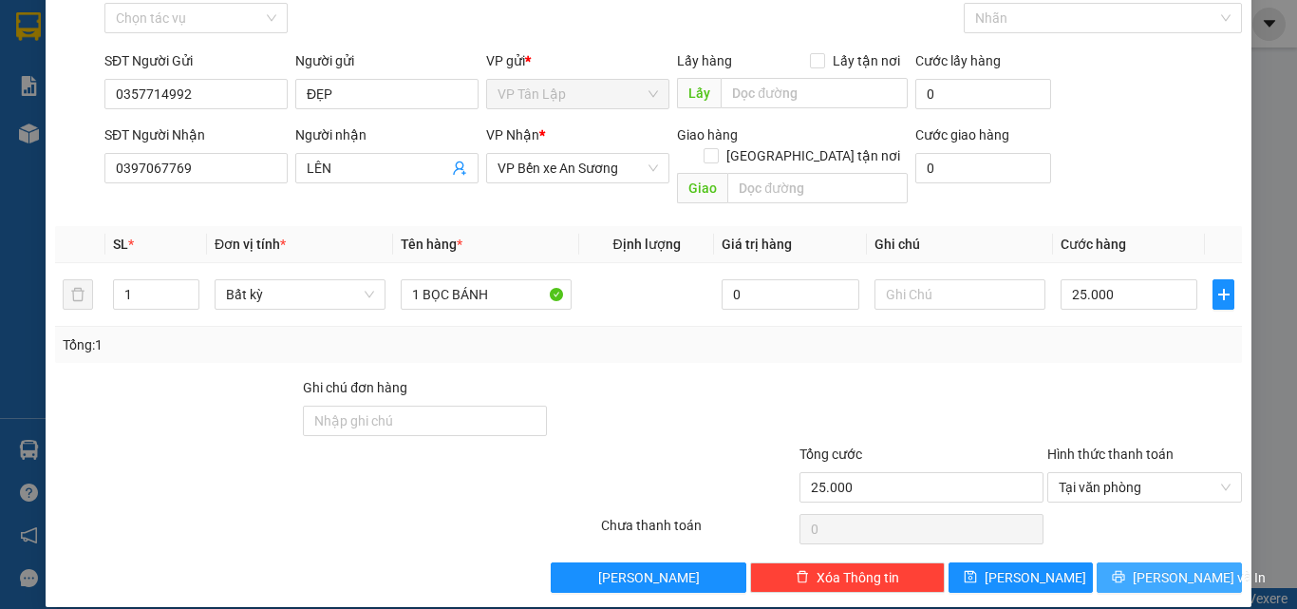
click at [1125, 571] on icon "printer" at bounding box center [1119, 577] width 12 height 12
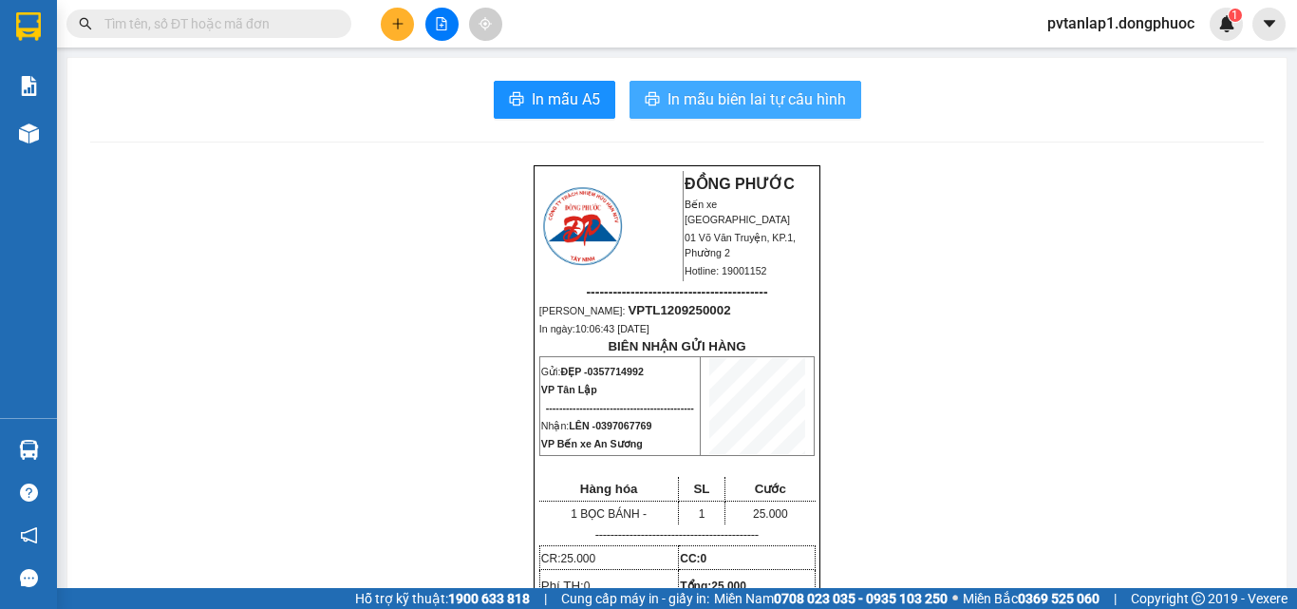
click at [795, 92] on span "In mẫu biên lai tự cấu hình" at bounding box center [757, 99] width 179 height 24
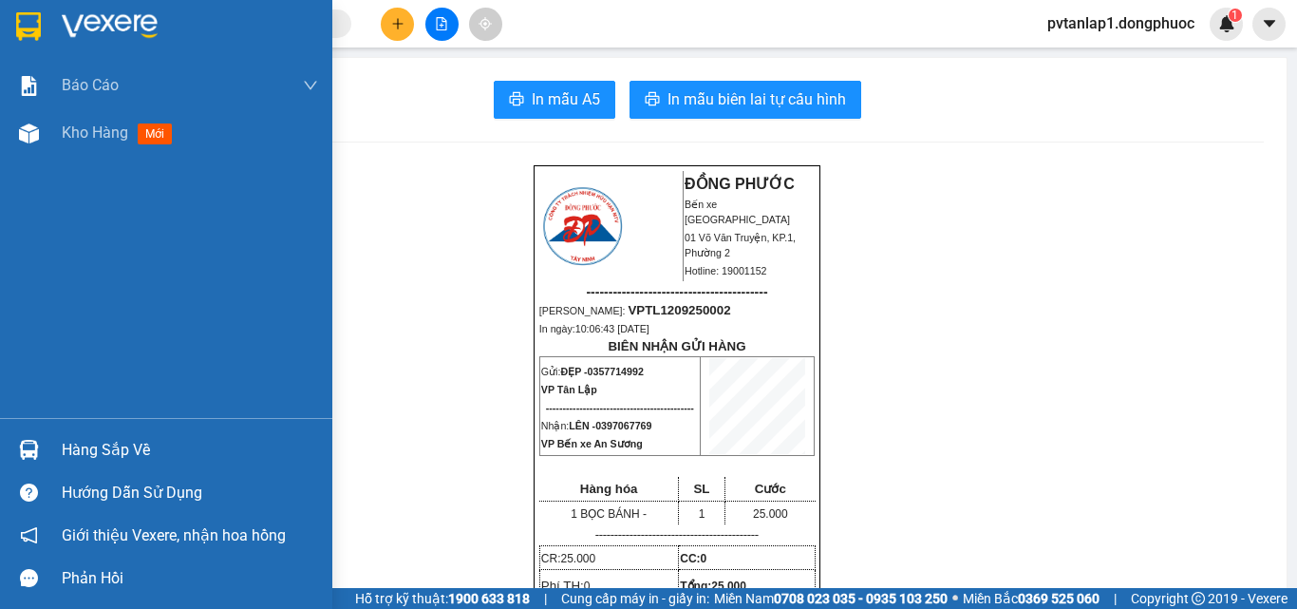
click at [20, 26] on img at bounding box center [28, 26] width 25 height 28
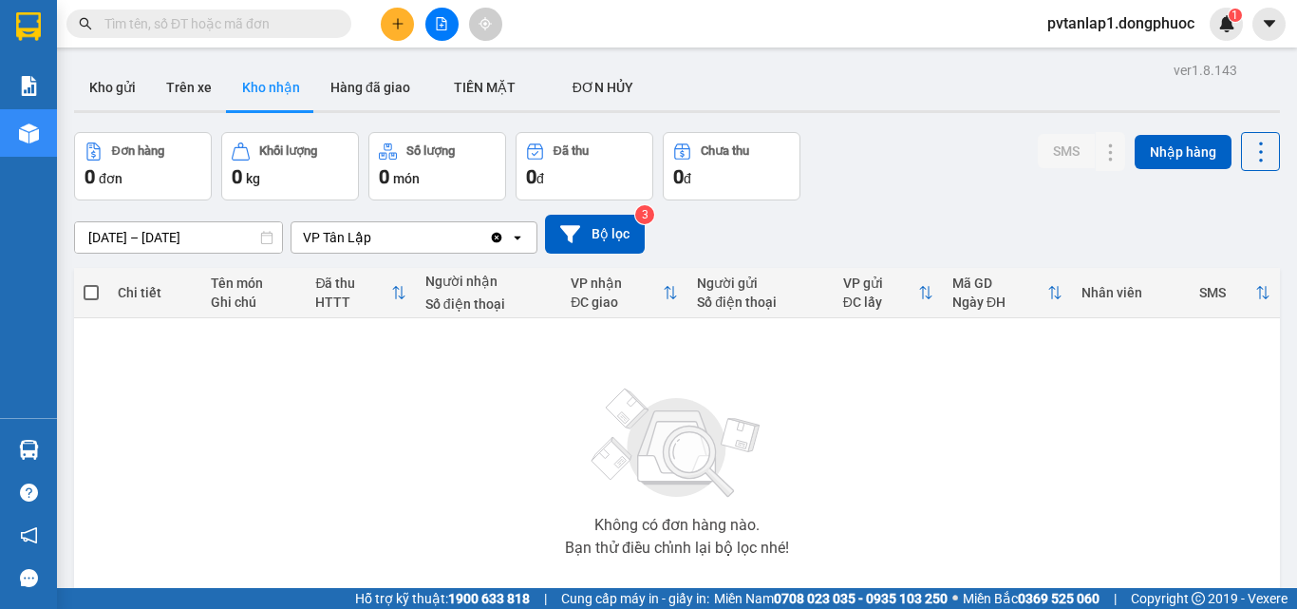
click at [153, 359] on div "Không có đơn hàng nào. Bạn thử điều chỉnh lại bộ lọc nhé!" at bounding box center [677, 466] width 1187 height 285
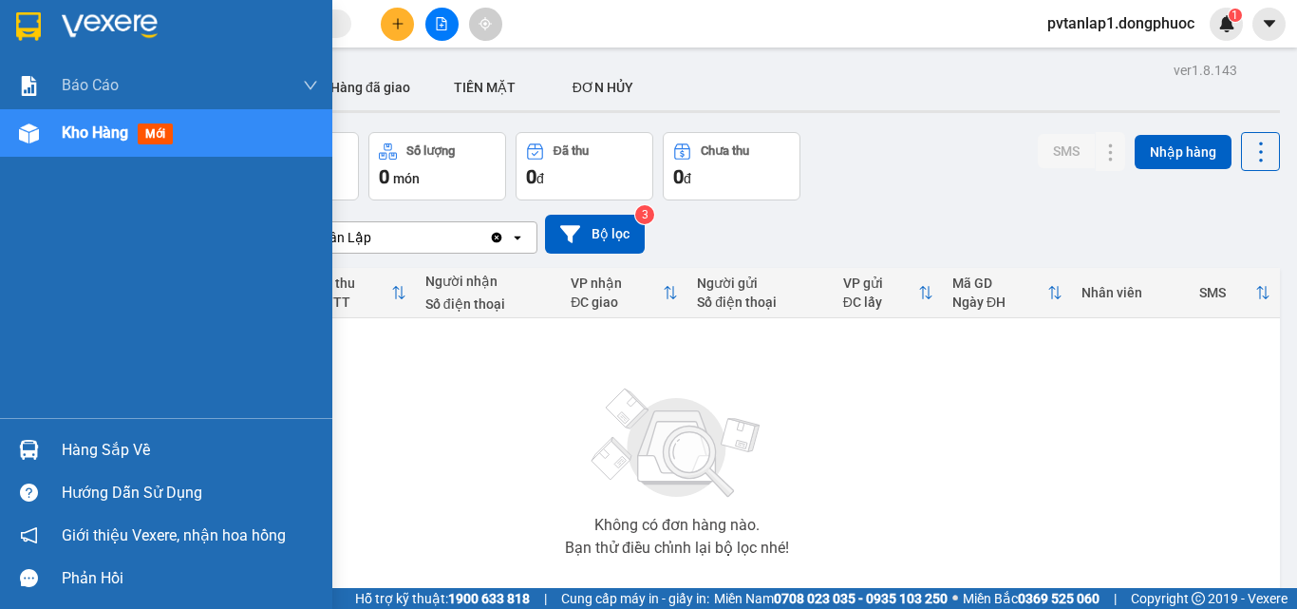
drag, startPoint x: 56, startPoint y: 451, endPoint x: 73, endPoint y: 444, distance: 18.3
click at [61, 451] on div "Hàng sắp về" at bounding box center [166, 449] width 332 height 43
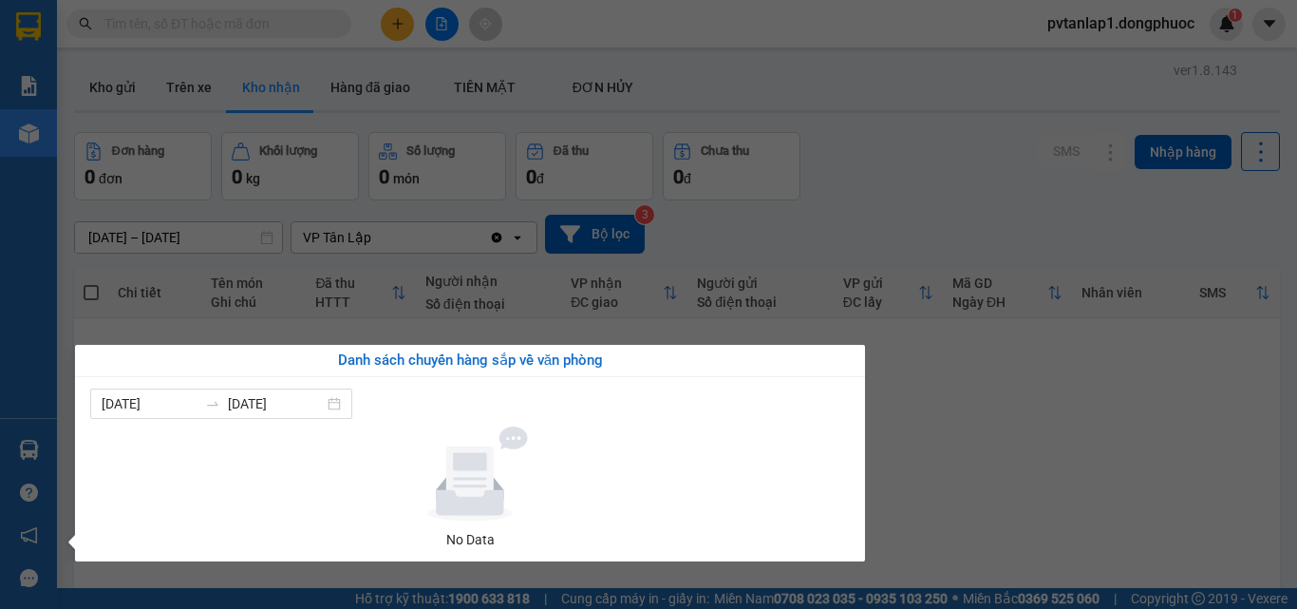
click at [892, 268] on section "Kết quả tìm kiếm ( 0 ) Bộ lọc Ngày tạo đơn gần nhất No Data pvtanlap1.dongphuoc…" at bounding box center [648, 304] width 1297 height 609
